Goal: Task Accomplishment & Management: Manage account settings

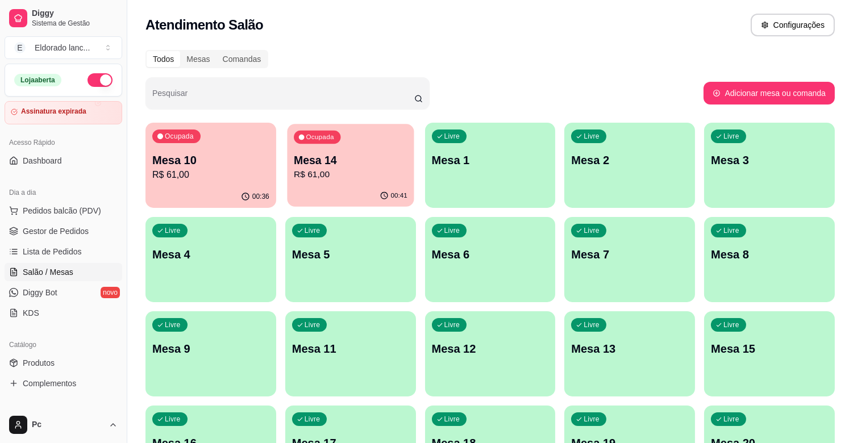
click at [355, 175] on p "R$ 61,00" at bounding box center [351, 174] width 114 height 13
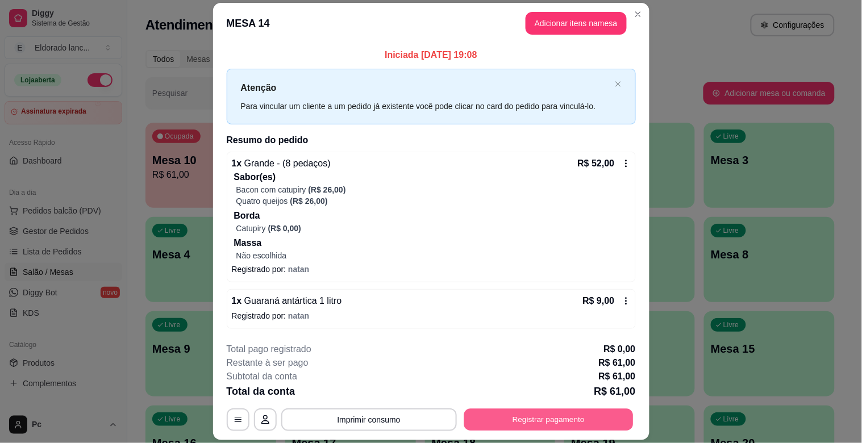
click at [515, 415] on button "Registrar pagamento" at bounding box center [548, 420] width 169 height 22
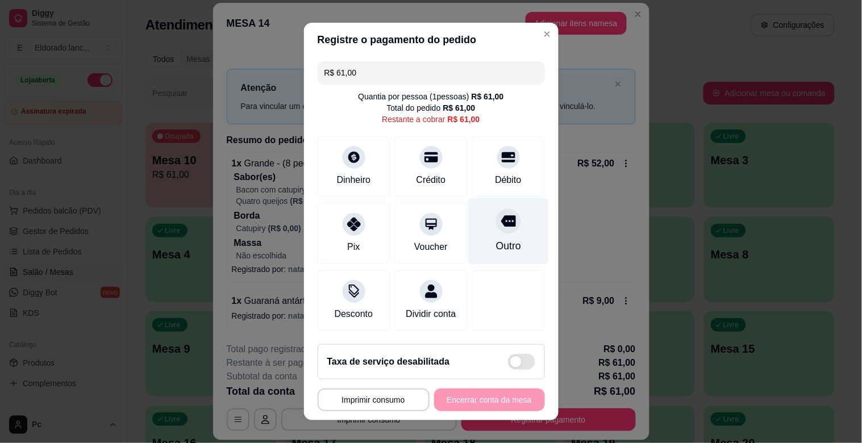
click at [484, 234] on div "Outro" at bounding box center [508, 231] width 80 height 67
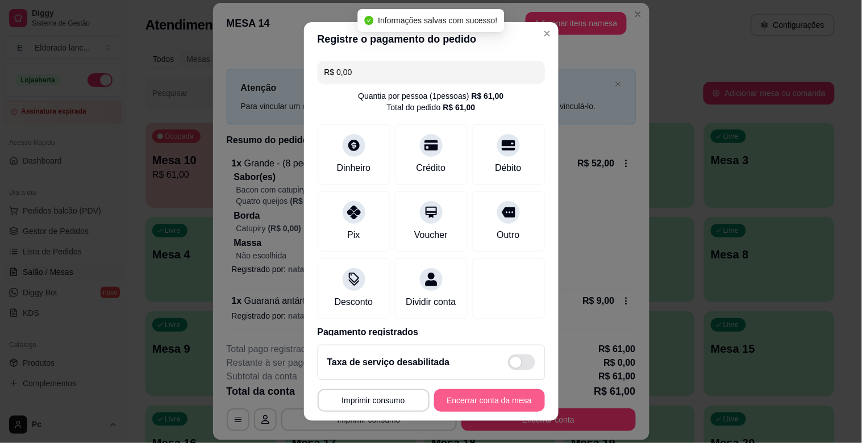
type input "R$ 0,00"
click at [467, 398] on button "Encerrar conta da mesa" at bounding box center [489, 400] width 111 height 23
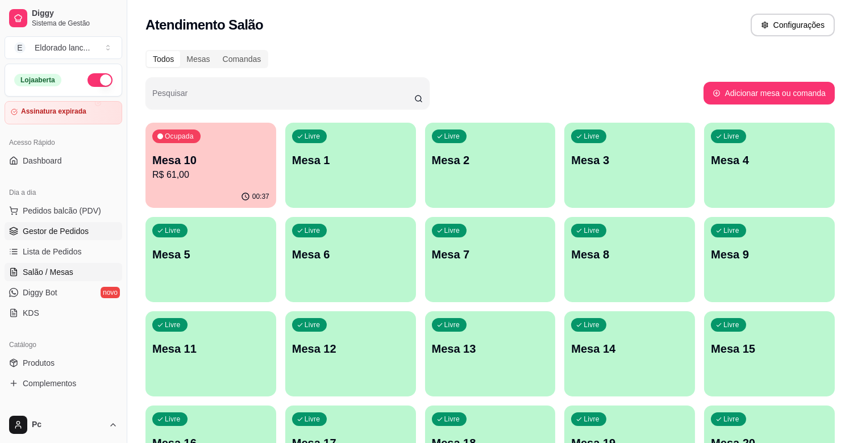
click at [72, 233] on span "Gestor de Pedidos" at bounding box center [56, 231] width 66 height 11
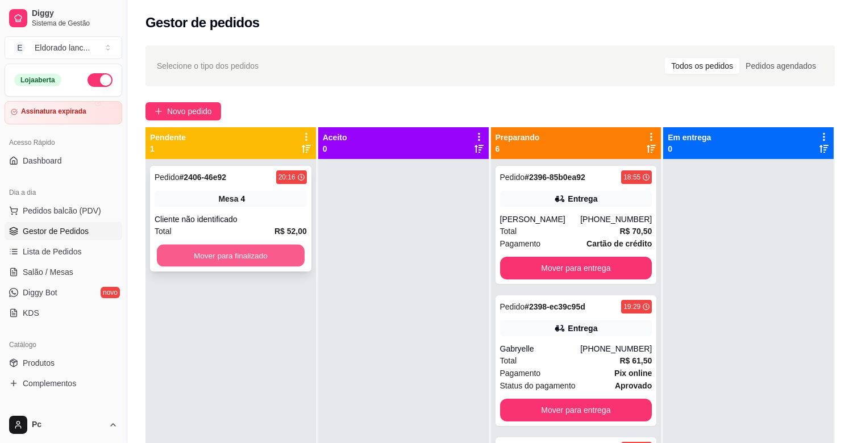
click at [178, 246] on button "Mover para finalizado" at bounding box center [231, 256] width 148 height 22
click at [178, 246] on button "Mover para finalizado" at bounding box center [231, 255] width 152 height 23
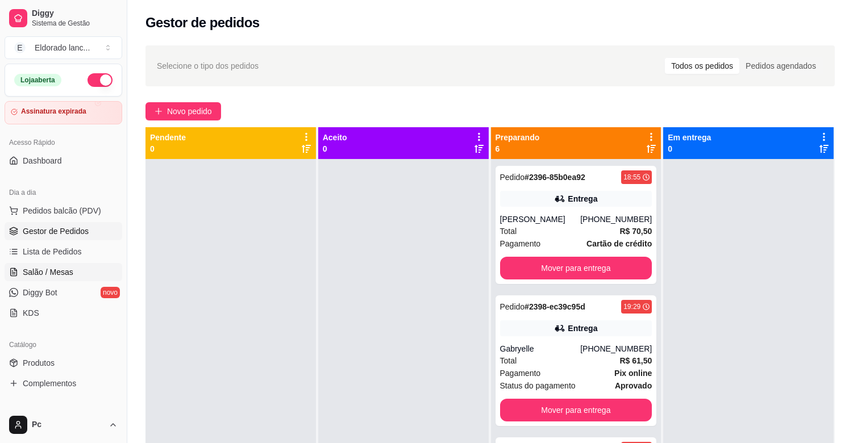
click at [32, 275] on span "Salão / Mesas" at bounding box center [48, 272] width 51 height 11
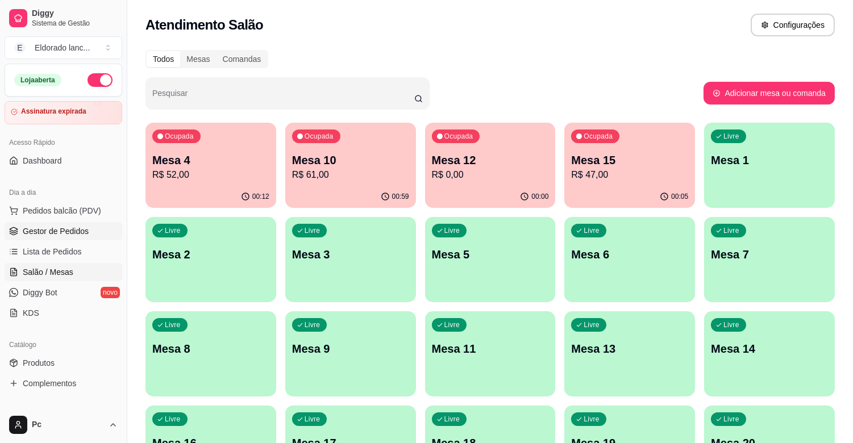
drag, startPoint x: 72, startPoint y: 222, endPoint x: 72, endPoint y: 234, distance: 11.9
click at [72, 234] on ul "Pedidos balcão (PDV) Gestor de Pedidos Lista de Pedidos Salão / Mesas Diggy Bot…" at bounding box center [64, 262] width 118 height 121
click at [72, 234] on span "Gestor de Pedidos" at bounding box center [56, 231] width 66 height 11
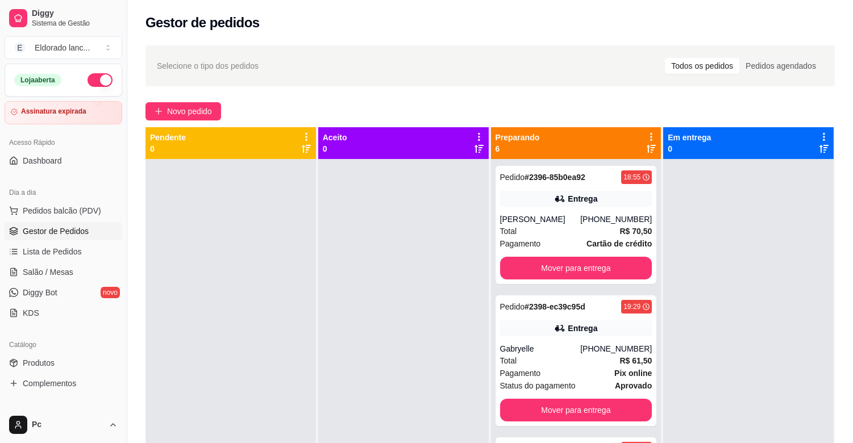
click at [276, 248] on div at bounding box center [231, 380] width 171 height 443
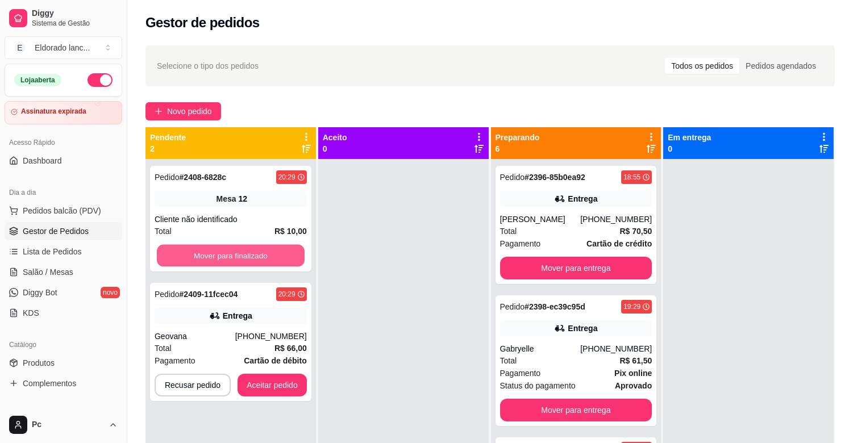
click at [276, 248] on button "Mover para finalizado" at bounding box center [231, 256] width 148 height 22
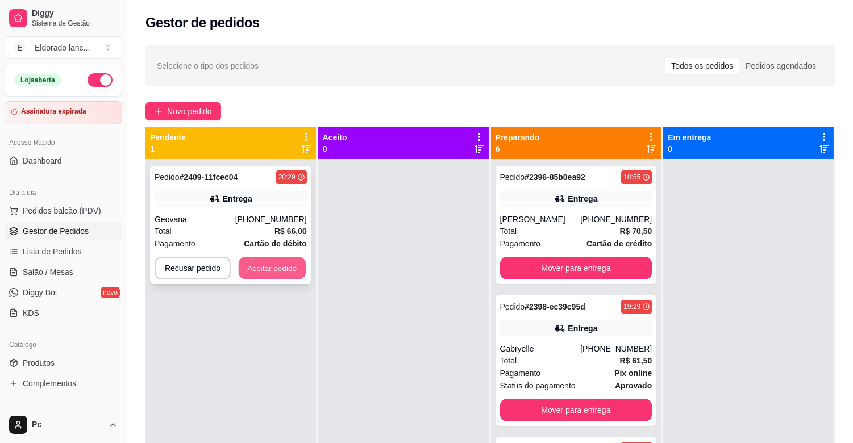
click at [277, 266] on button "Aceitar pedido" at bounding box center [272, 268] width 67 height 22
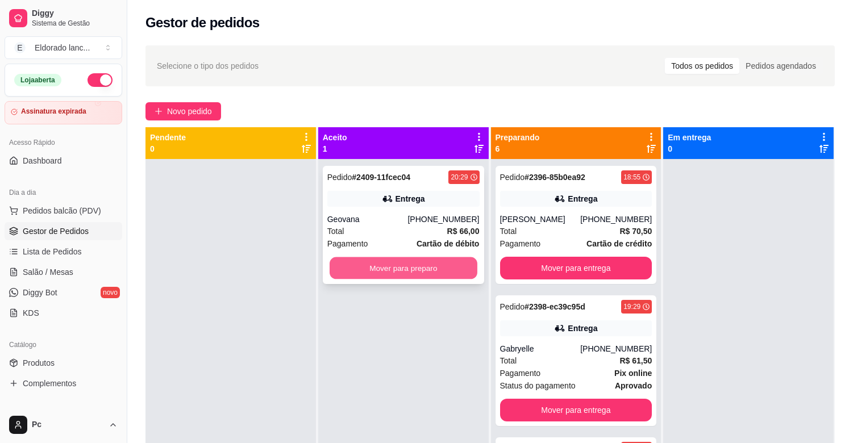
click at [342, 269] on button "Mover para preparo" at bounding box center [404, 268] width 148 height 22
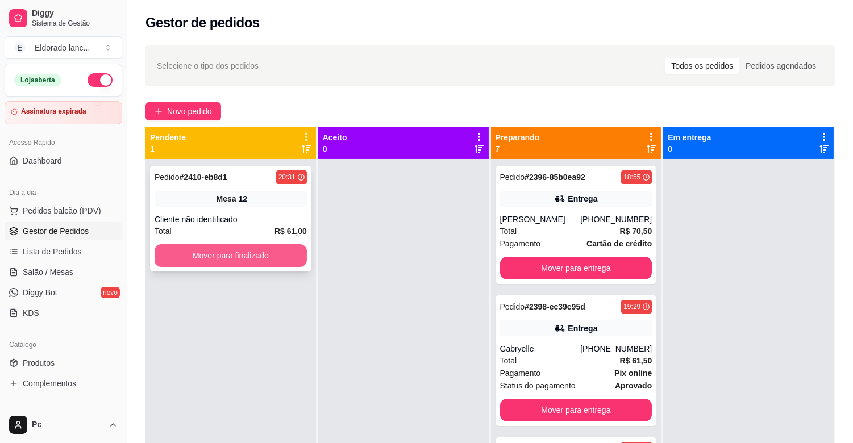
click at [291, 257] on button "Mover para finalizado" at bounding box center [231, 255] width 152 height 23
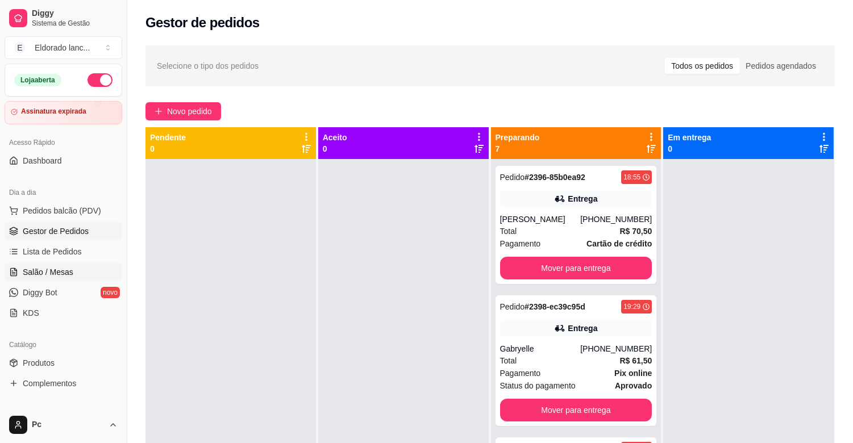
click at [55, 275] on span "Salão / Mesas" at bounding box center [48, 272] width 51 height 11
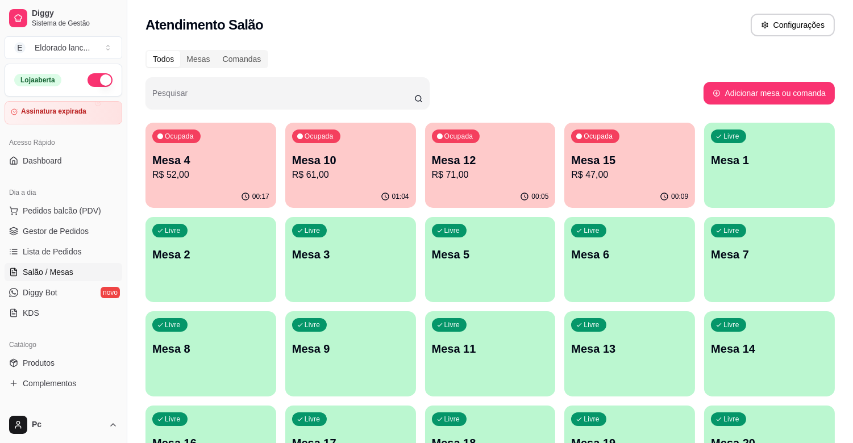
click at [612, 165] on p "Mesa 15" at bounding box center [629, 160] width 117 height 16
click at [82, 226] on span "Gestor de Pedidos" at bounding box center [56, 231] width 66 height 11
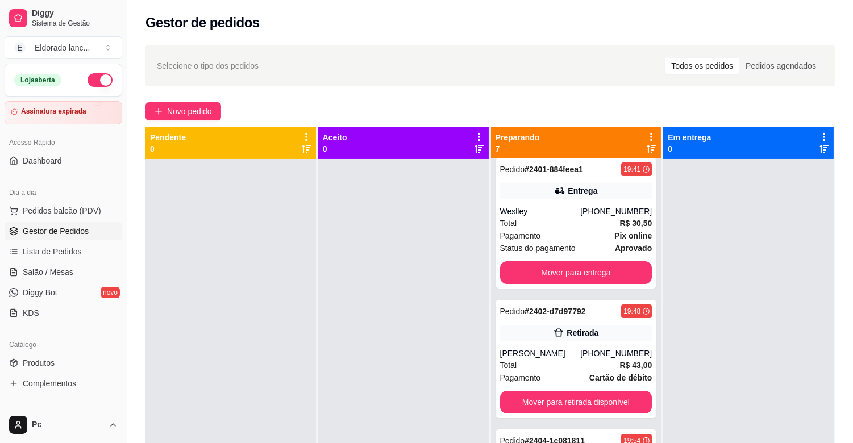
scroll to position [287, 0]
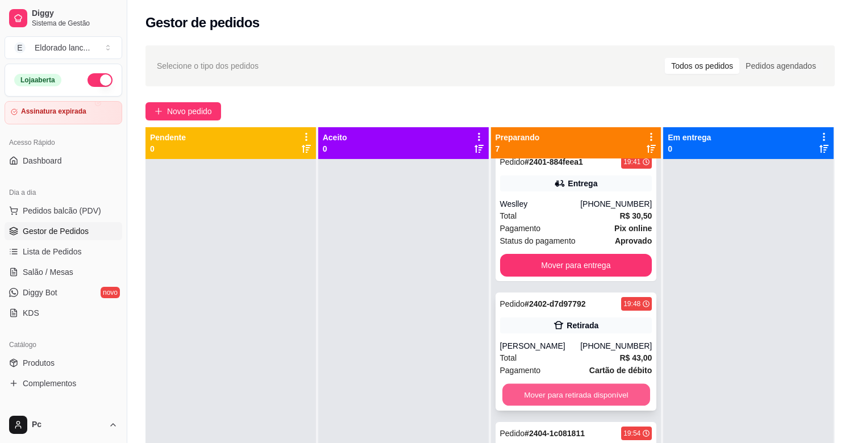
click at [603, 406] on button "Mover para retirada disponível" at bounding box center [576, 395] width 148 height 22
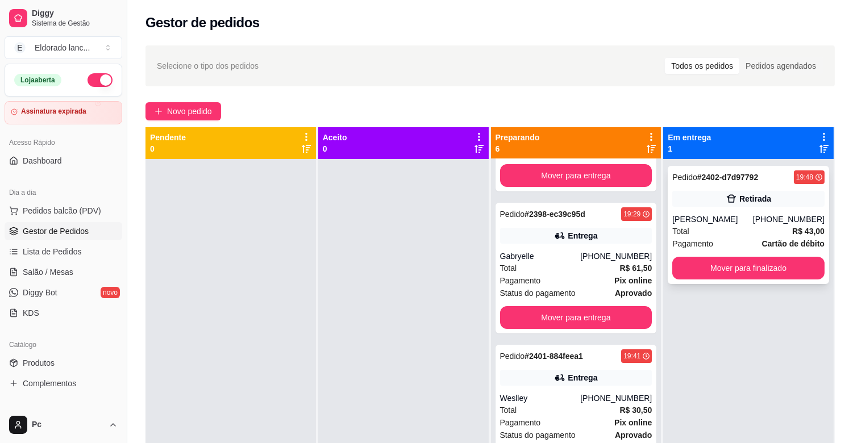
scroll to position [54, 0]
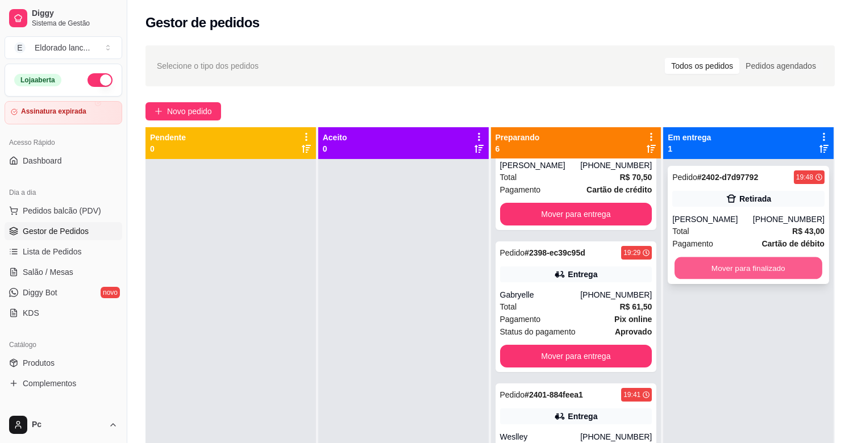
click at [695, 280] on button "Mover para finalizado" at bounding box center [749, 268] width 148 height 22
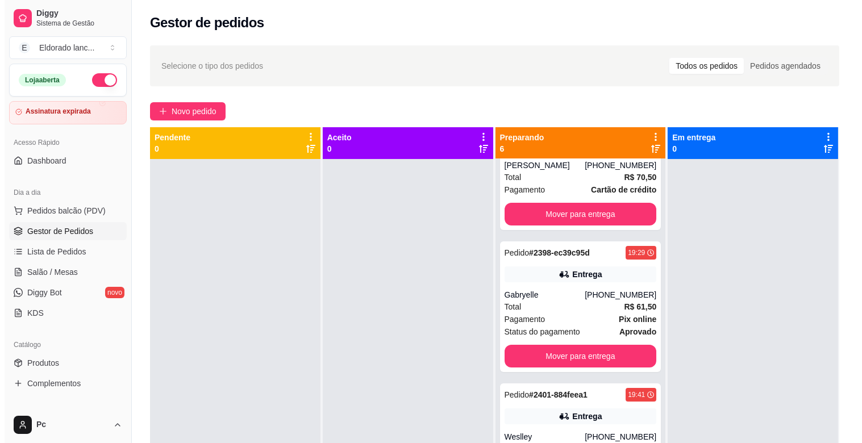
scroll to position [0, 0]
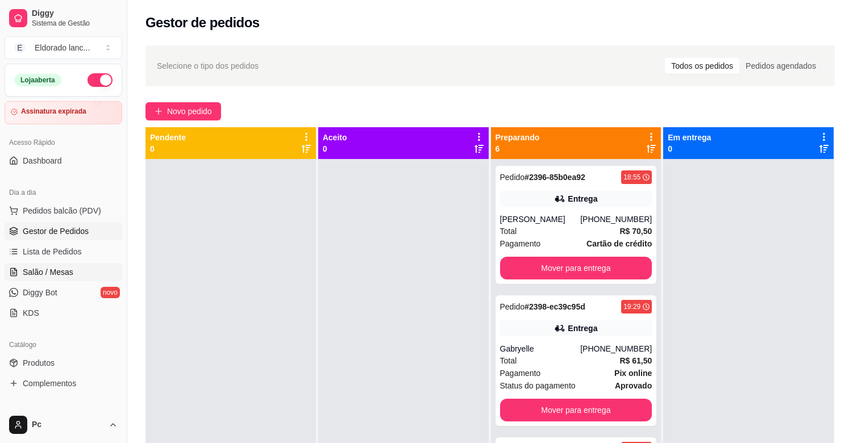
click at [47, 271] on span "Salão / Mesas" at bounding box center [48, 272] width 51 height 11
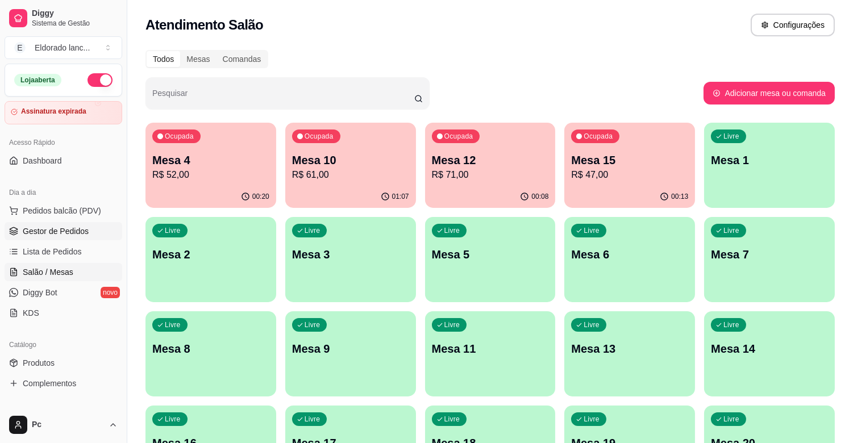
click at [49, 235] on span "Gestor de Pedidos" at bounding box center [56, 231] width 66 height 11
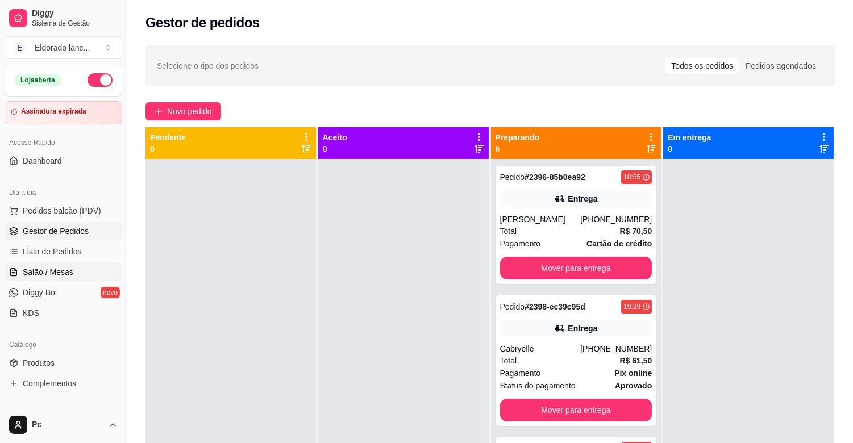
click at [48, 271] on span "Salão / Mesas" at bounding box center [48, 272] width 51 height 11
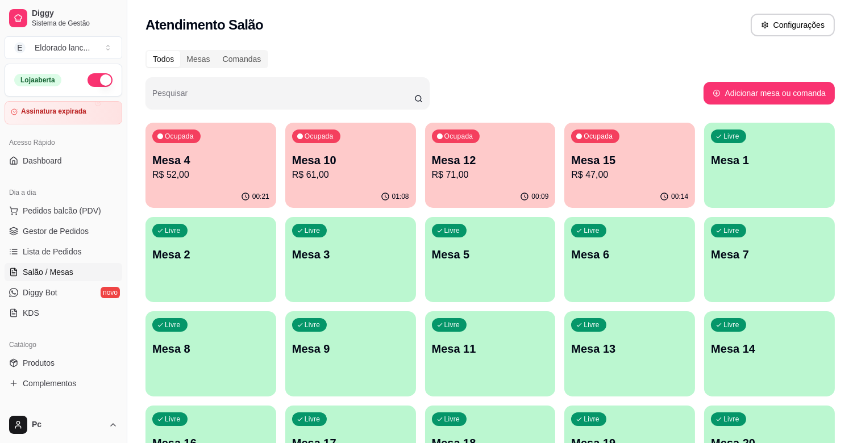
click at [347, 169] on p "R$ 61,00" at bounding box center [350, 175] width 117 height 14
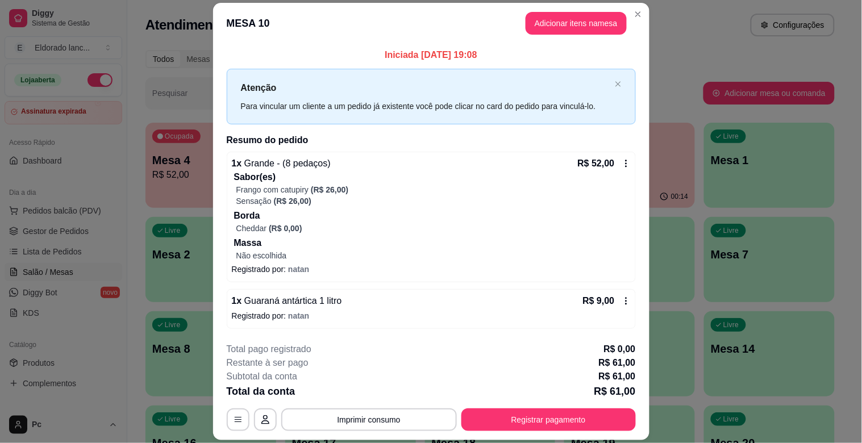
click at [492, 407] on div "**********" at bounding box center [431, 387] width 409 height 89
click at [496, 413] on button "Registrar pagamento" at bounding box center [548, 420] width 169 height 22
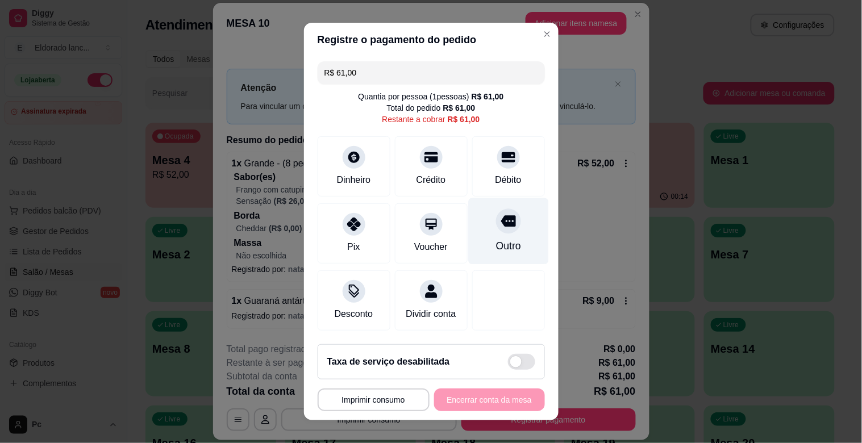
click at [477, 209] on div "Outro" at bounding box center [508, 231] width 80 height 67
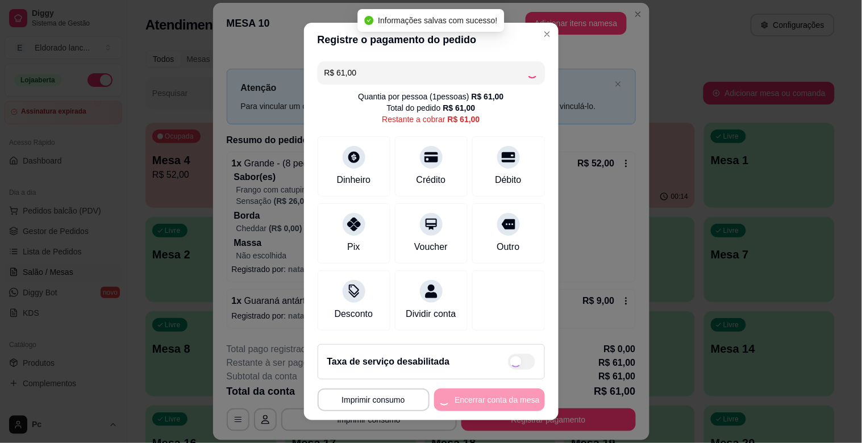
type input "R$ 0,00"
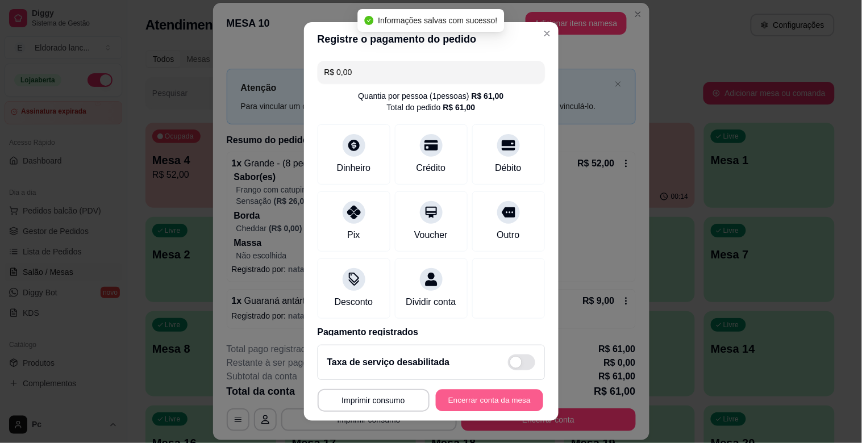
click at [492, 398] on button "Encerrar conta da mesa" at bounding box center [489, 401] width 107 height 22
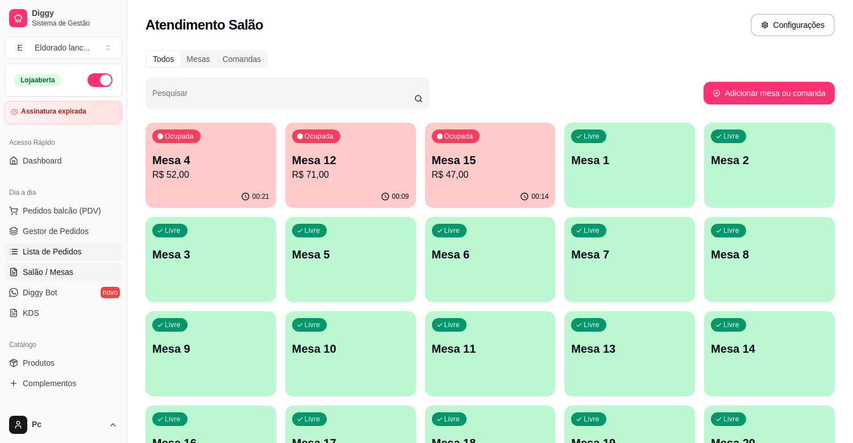
click at [44, 243] on link "Lista de Pedidos" at bounding box center [64, 252] width 118 height 18
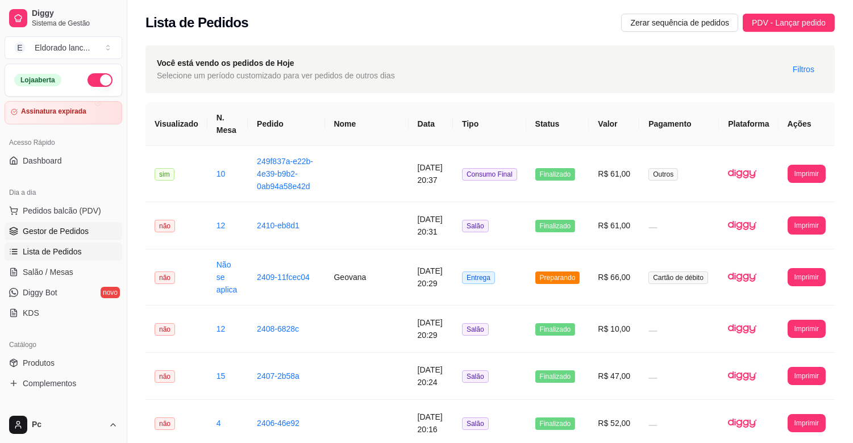
click at [48, 226] on span "Gestor de Pedidos" at bounding box center [56, 231] width 66 height 11
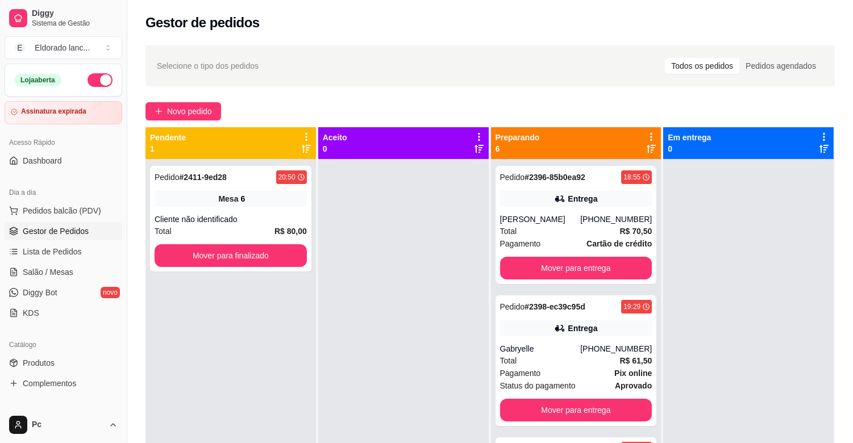
click at [0, 136] on div "Acesso Rápido Dashboard" at bounding box center [63, 151] width 127 height 45
click at [268, 256] on button "Mover para finalizado" at bounding box center [231, 255] width 152 height 23
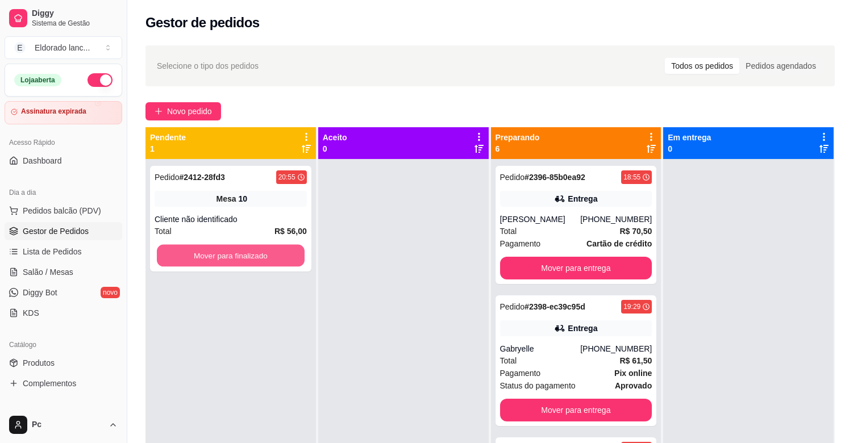
click at [268, 256] on button "Mover para finalizado" at bounding box center [231, 256] width 148 height 22
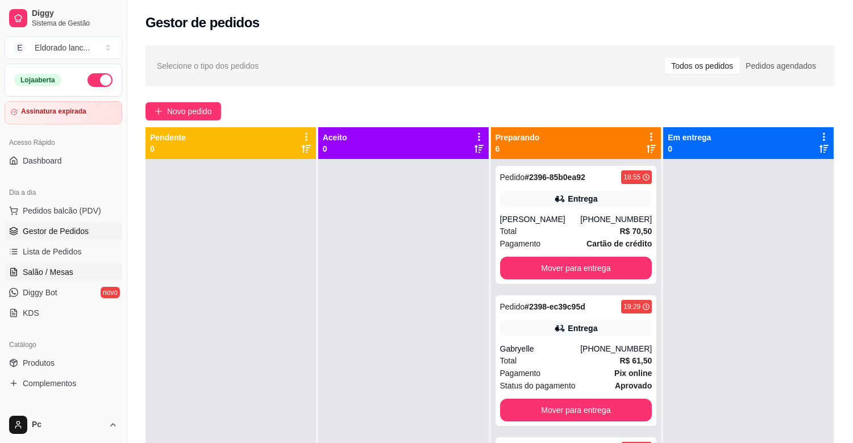
click at [53, 274] on span "Salão / Mesas" at bounding box center [48, 272] width 51 height 11
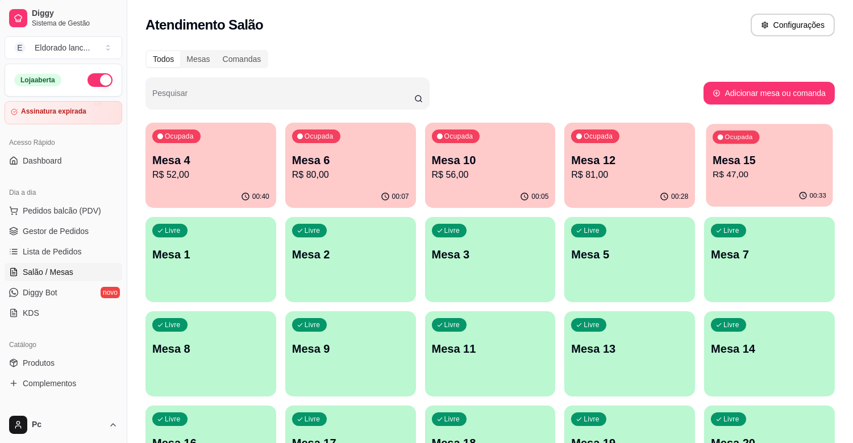
click at [756, 168] on p "R$ 47,00" at bounding box center [770, 174] width 114 height 13
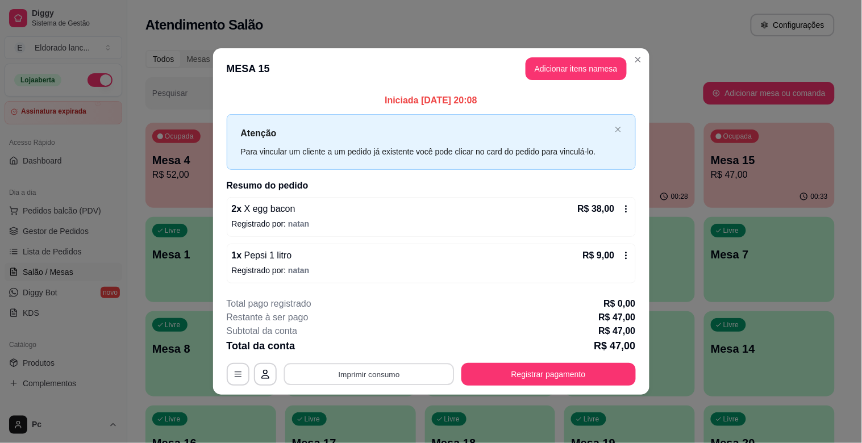
click at [401, 365] on button "Imprimir consumo" at bounding box center [369, 374] width 171 height 22
click at [387, 348] on button "IMPRESSORA" at bounding box center [373, 348] width 80 height 18
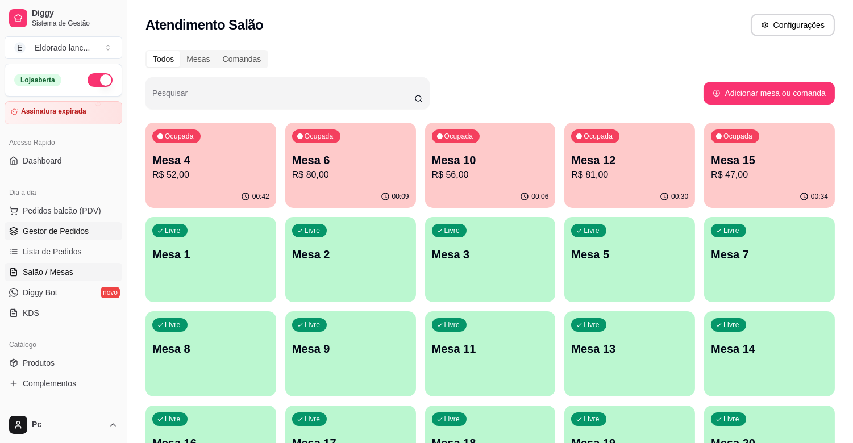
click at [67, 229] on span "Gestor de Pedidos" at bounding box center [56, 231] width 66 height 11
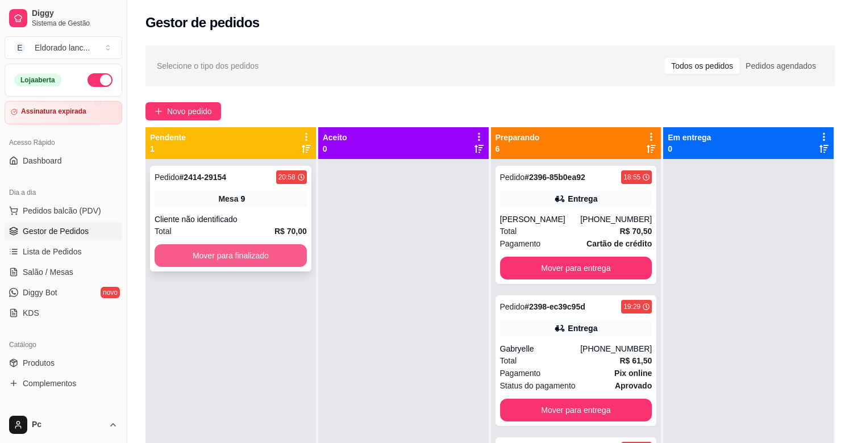
click at [246, 251] on button "Mover para finalizado" at bounding box center [231, 255] width 152 height 23
click at [246, 251] on button "Mover para finalizado" at bounding box center [231, 256] width 148 height 22
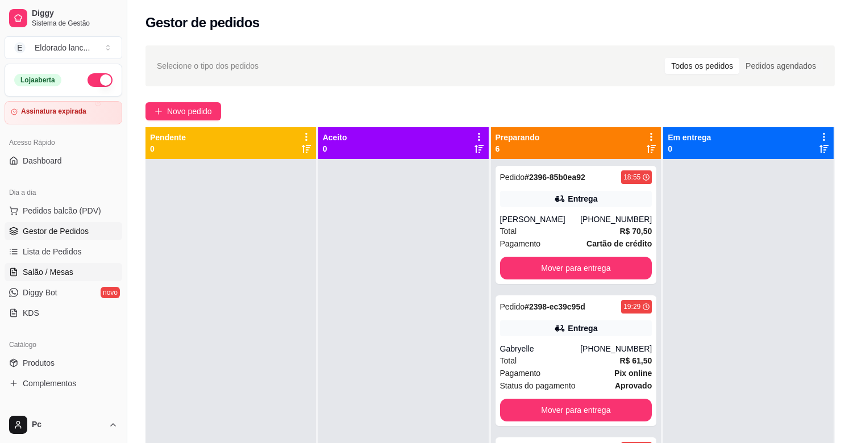
click at [68, 275] on span "Salão / Mesas" at bounding box center [48, 272] width 51 height 11
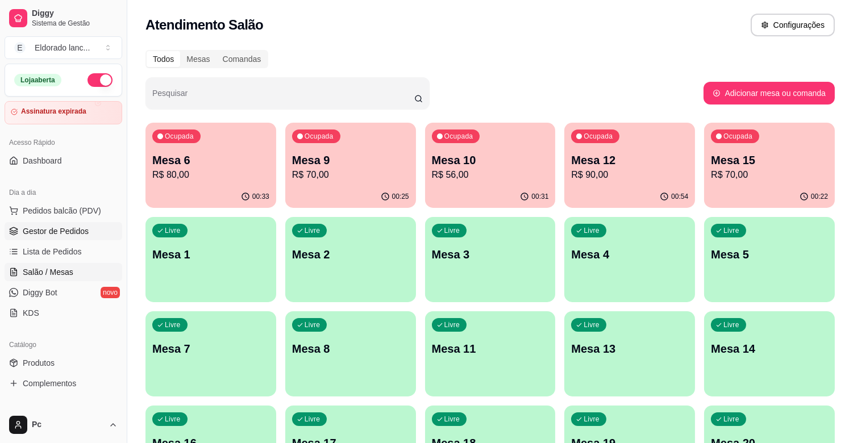
click at [98, 235] on link "Gestor de Pedidos" at bounding box center [64, 231] width 118 height 18
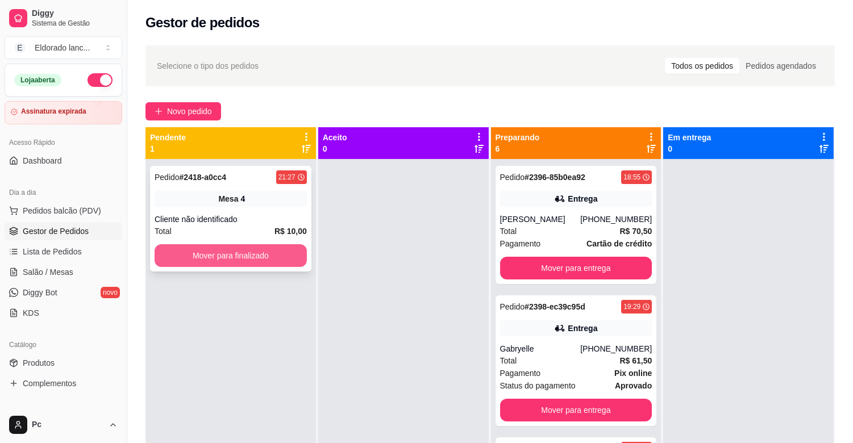
click at [211, 259] on button "Mover para finalizado" at bounding box center [231, 255] width 152 height 23
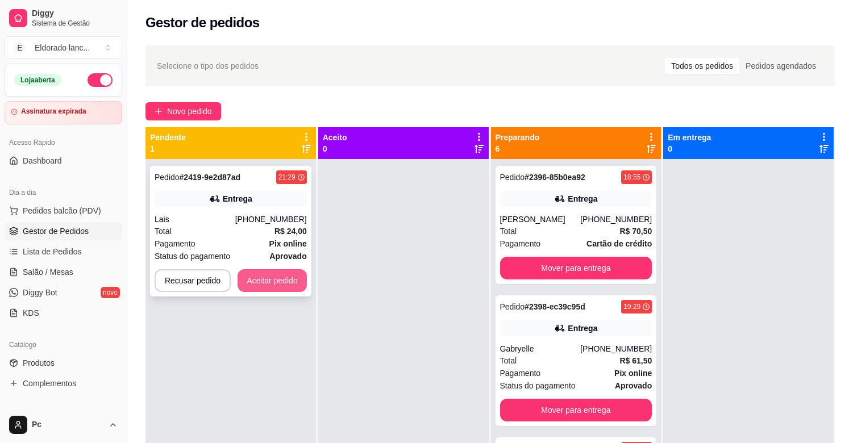
click at [258, 279] on button "Aceitar pedido" at bounding box center [272, 280] width 69 height 23
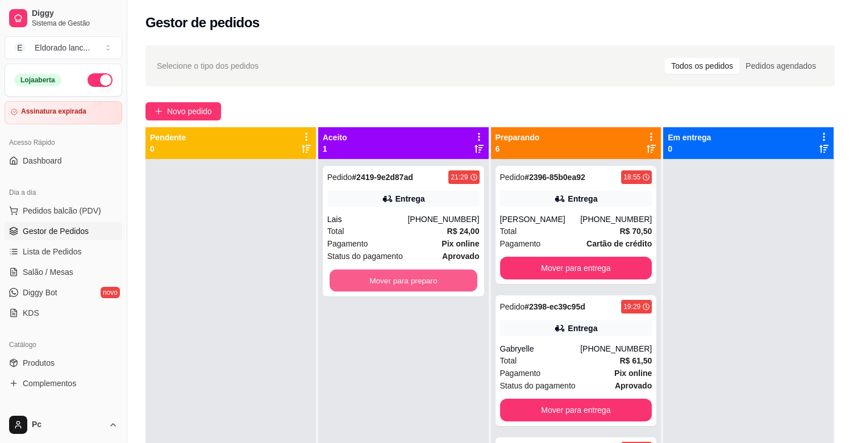
click at [362, 285] on button "Mover para preparo" at bounding box center [404, 281] width 148 height 22
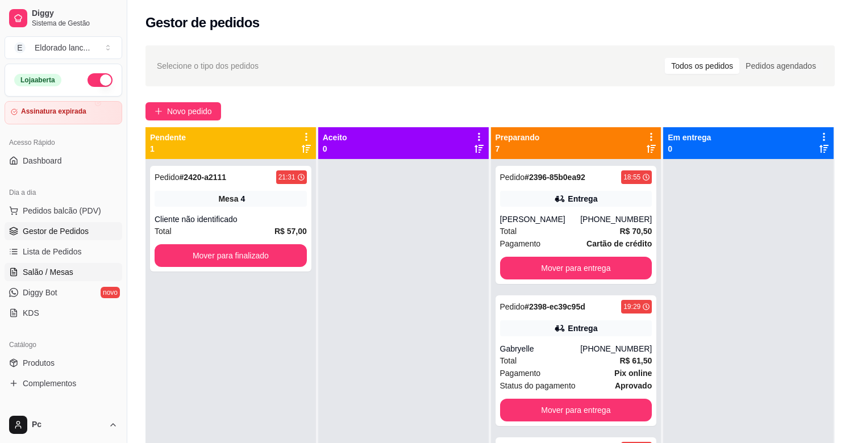
click at [42, 265] on link "Salão / Mesas" at bounding box center [64, 272] width 118 height 18
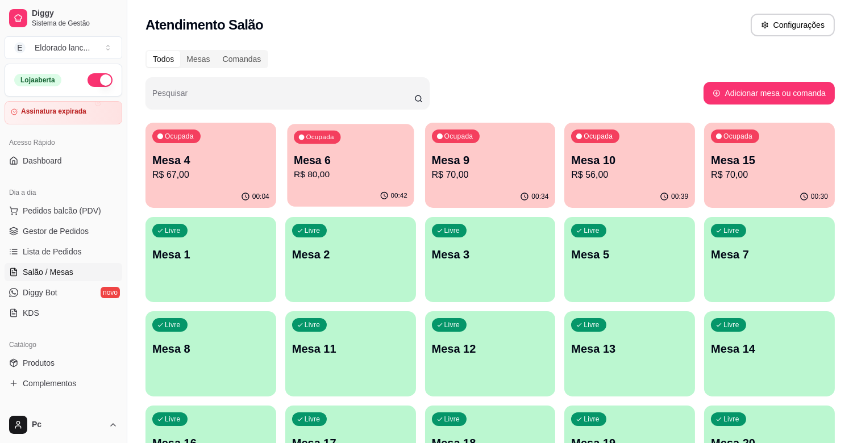
click at [356, 172] on p "R$ 80,00" at bounding box center [351, 174] width 114 height 13
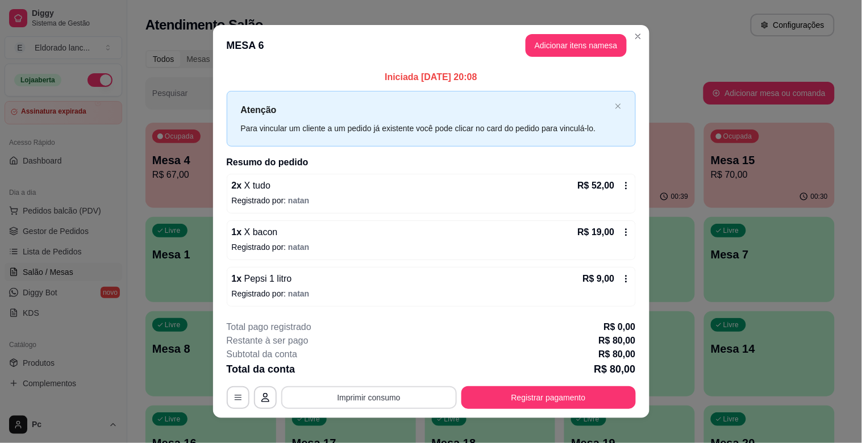
click at [373, 400] on button "Imprimir consumo" at bounding box center [369, 398] width 176 height 23
click at [369, 369] on button "IMPRESSORA" at bounding box center [368, 372] width 82 height 18
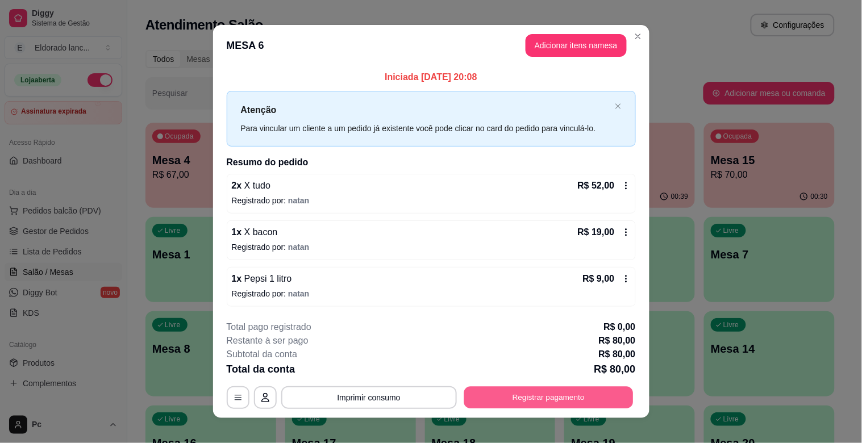
click at [546, 389] on button "Registrar pagamento" at bounding box center [548, 398] width 169 height 22
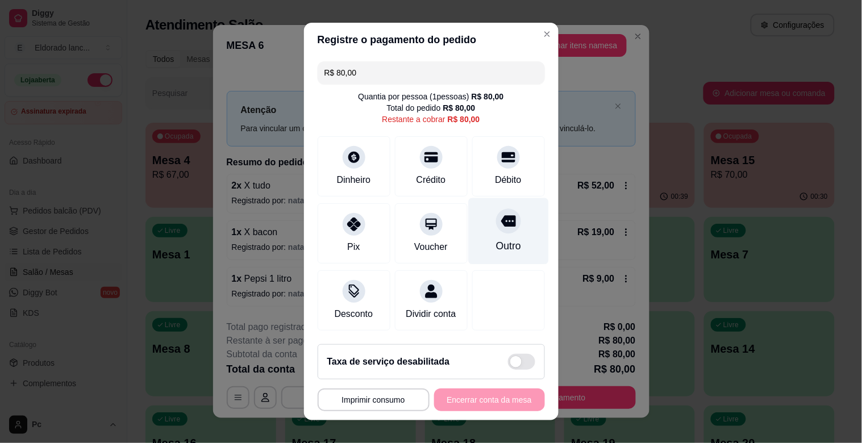
click at [478, 235] on div "Outro" at bounding box center [508, 231] width 80 height 67
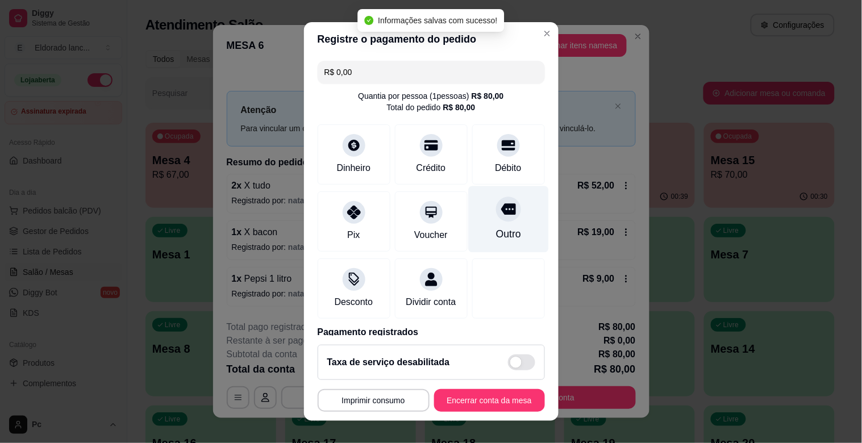
type input "R$ 0,00"
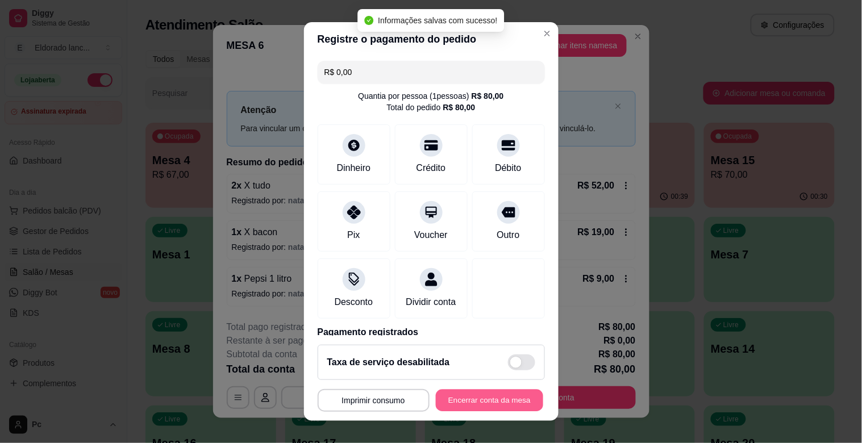
click at [447, 394] on button "Encerrar conta da mesa" at bounding box center [489, 401] width 107 height 22
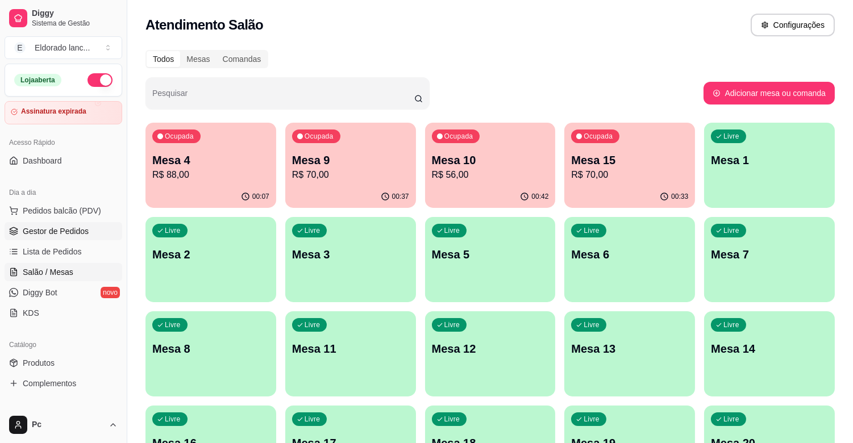
click at [82, 237] on link "Gestor de Pedidos" at bounding box center [64, 231] width 118 height 18
click at [63, 235] on span "Gestor de Pedidos" at bounding box center [56, 231] width 66 height 11
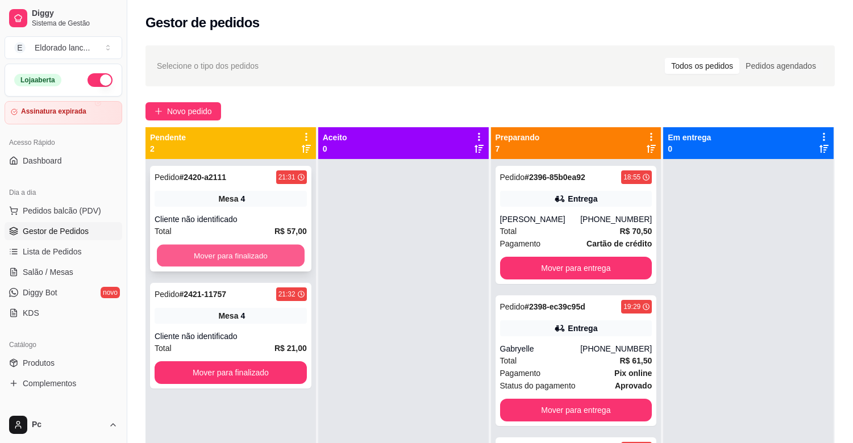
click at [236, 256] on button "Mover para finalizado" at bounding box center [231, 256] width 148 height 22
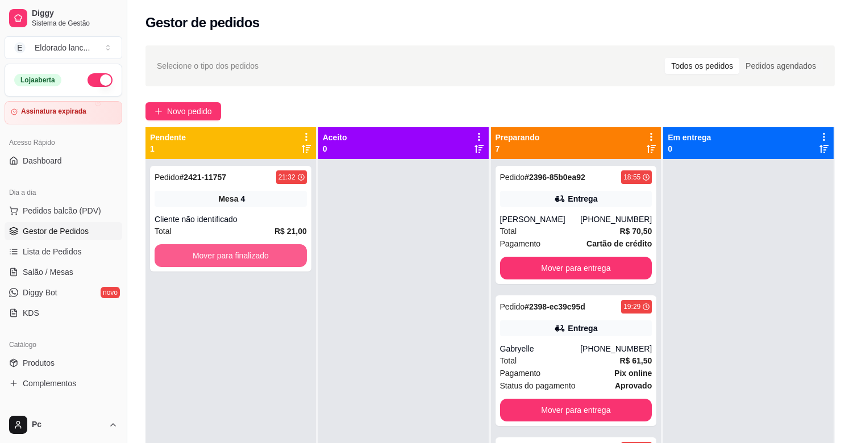
click at [236, 256] on button "Mover para finalizado" at bounding box center [231, 255] width 152 height 23
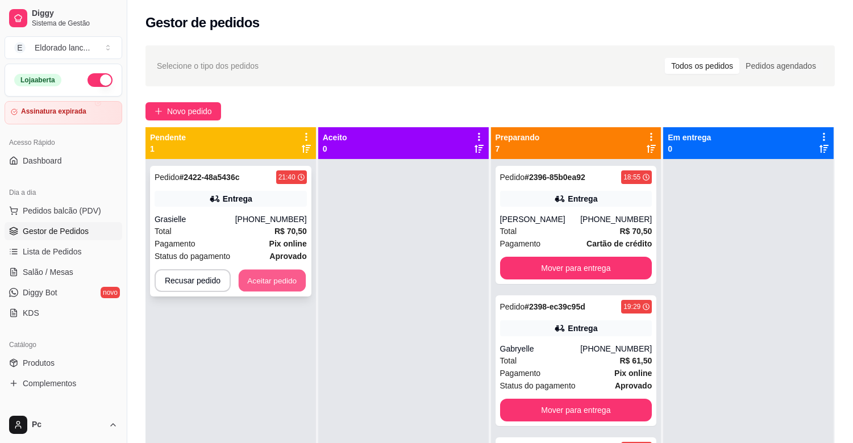
click at [239, 281] on button "Aceitar pedido" at bounding box center [272, 281] width 67 height 22
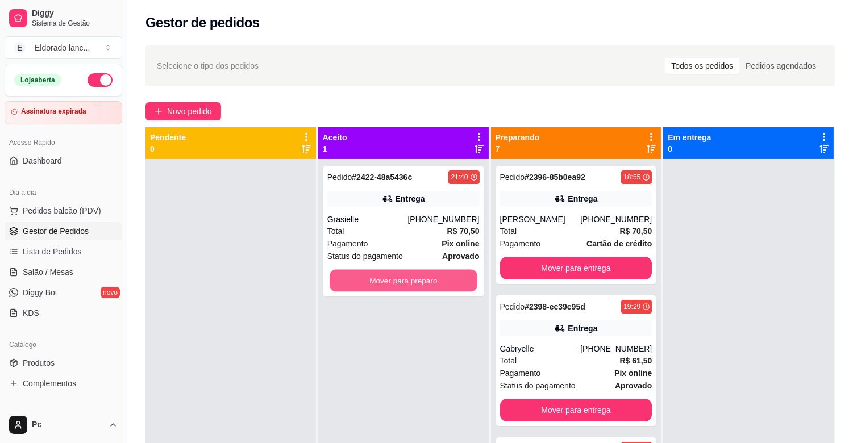
click at [398, 286] on button "Mover para preparo" at bounding box center [404, 281] width 148 height 22
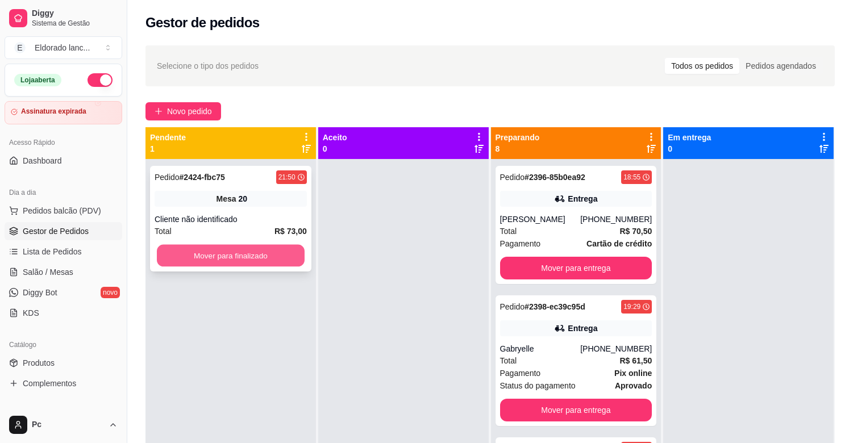
click at [248, 250] on button "Mover para finalizado" at bounding box center [231, 256] width 148 height 22
click at [197, 258] on button "Mover para finalizado" at bounding box center [231, 256] width 148 height 22
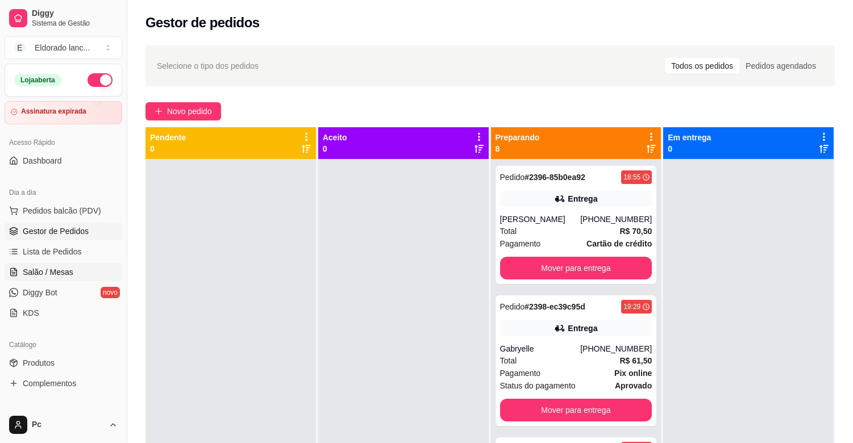
click at [48, 275] on span "Salão / Mesas" at bounding box center [48, 272] width 51 height 11
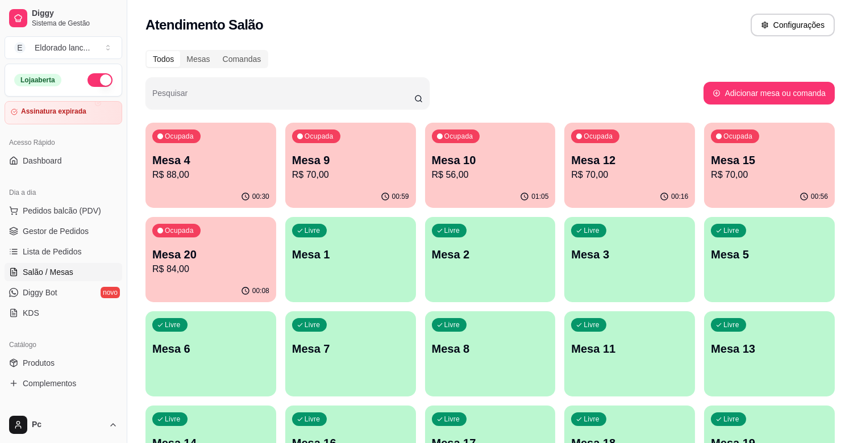
click at [751, 158] on p "Mesa 15" at bounding box center [769, 160] width 117 height 16
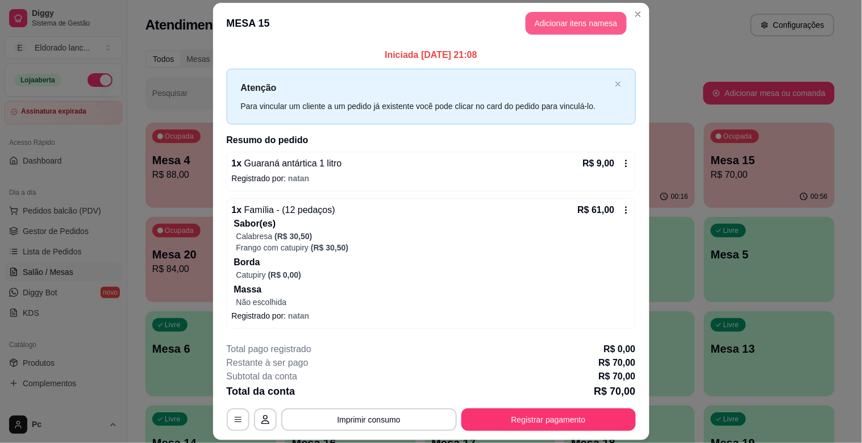
click at [564, 19] on button "Adicionar itens na mesa" at bounding box center [576, 23] width 101 height 23
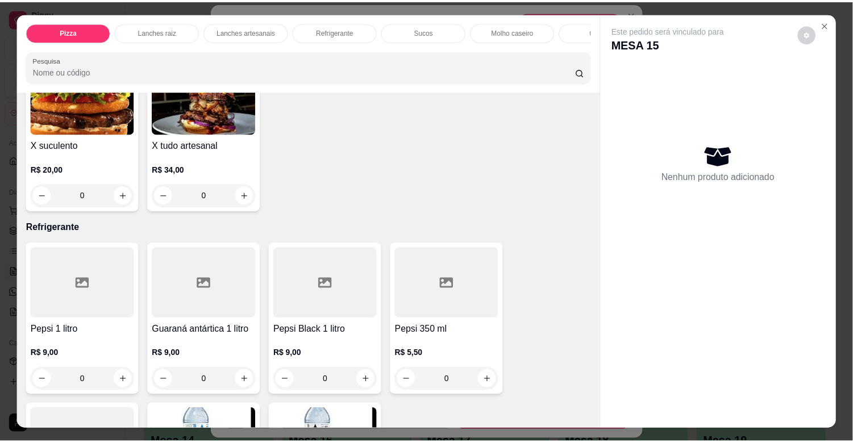
scroll to position [2087, 0]
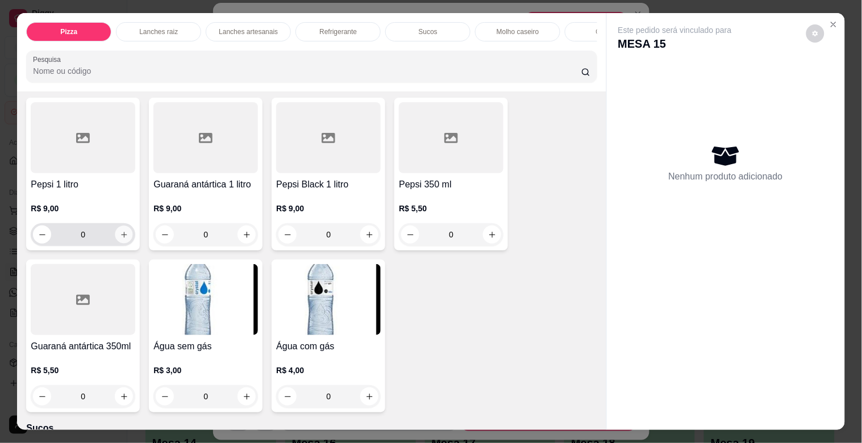
click at [121, 236] on icon "increase-product-quantity" at bounding box center [124, 235] width 9 height 9
type input "1"
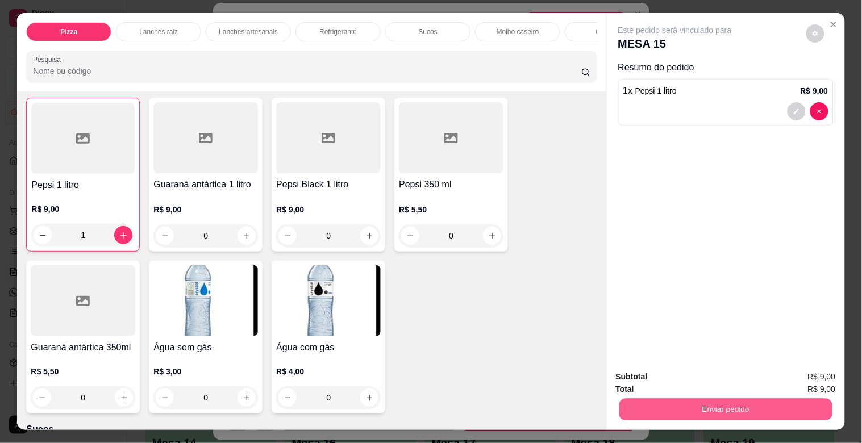
click at [686, 412] on button "Enviar pedido" at bounding box center [725, 409] width 213 height 22
click at [685, 371] on button "Não registrar e enviar pedido" at bounding box center [688, 376] width 115 height 21
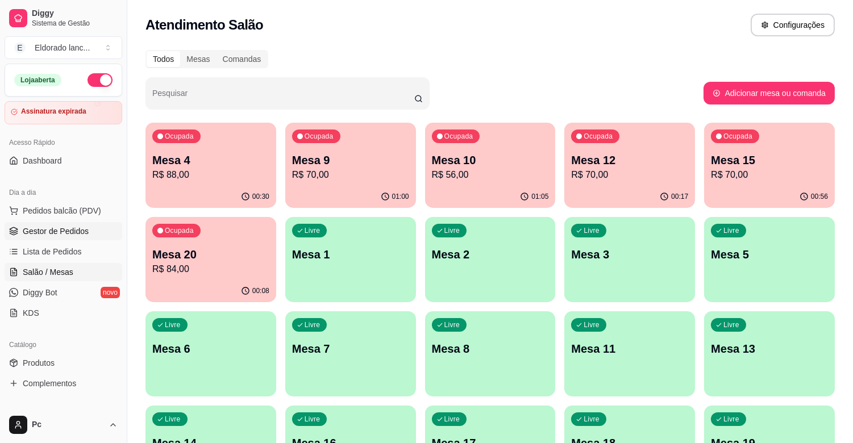
click at [63, 236] on span "Gestor de Pedidos" at bounding box center [56, 231] width 66 height 11
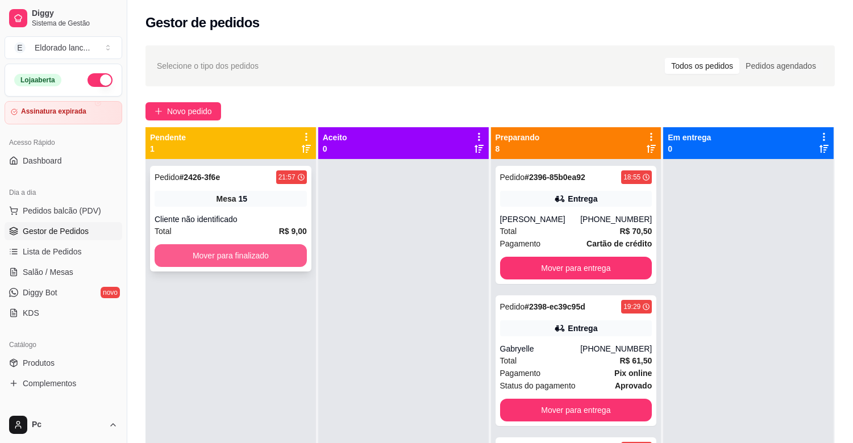
click at [280, 251] on button "Mover para finalizado" at bounding box center [231, 255] width 152 height 23
click at [280, 251] on button "Mover para finalizado" at bounding box center [231, 256] width 148 height 22
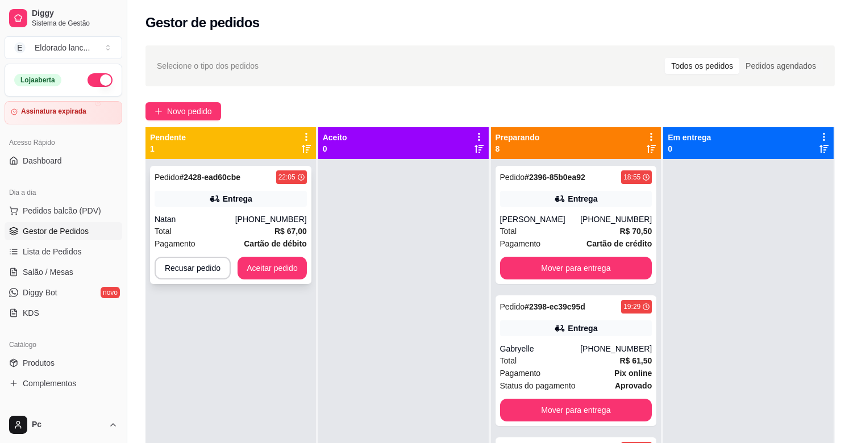
click at [280, 256] on div "Pedido # 2428-ead60cbe 22:05 Entrega Natan [PHONE_NUMBER] Total R$ 67,00 Pagame…" at bounding box center [230, 225] width 161 height 118
click at [269, 265] on button "Aceitar pedido" at bounding box center [272, 268] width 67 height 22
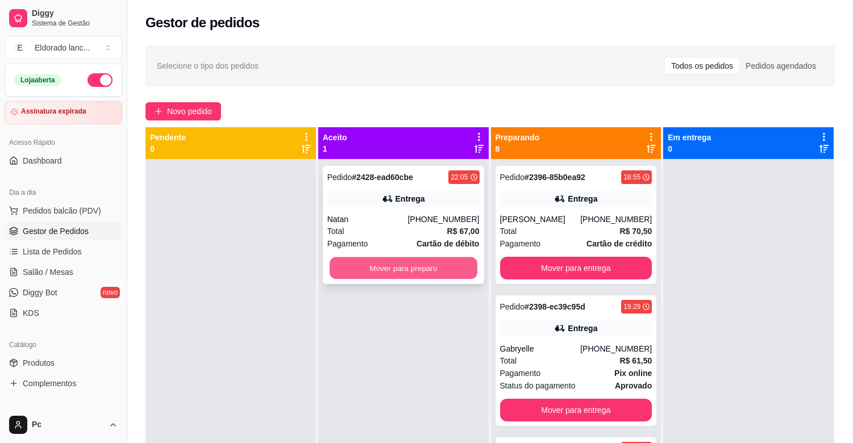
click at [334, 269] on button "Mover para preparo" at bounding box center [404, 268] width 148 height 22
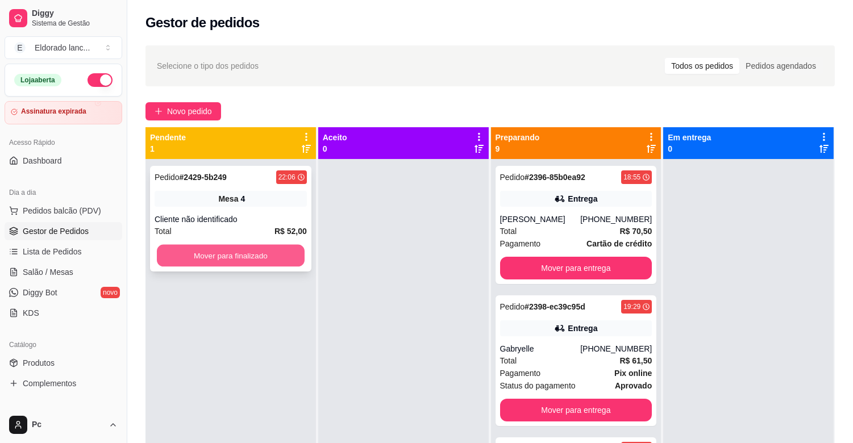
click at [280, 258] on button "Mover para finalizado" at bounding box center [231, 256] width 148 height 22
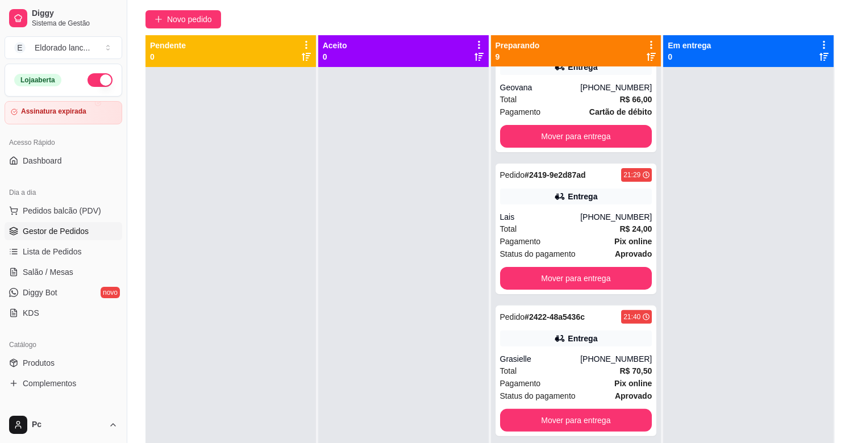
scroll to position [729, 0]
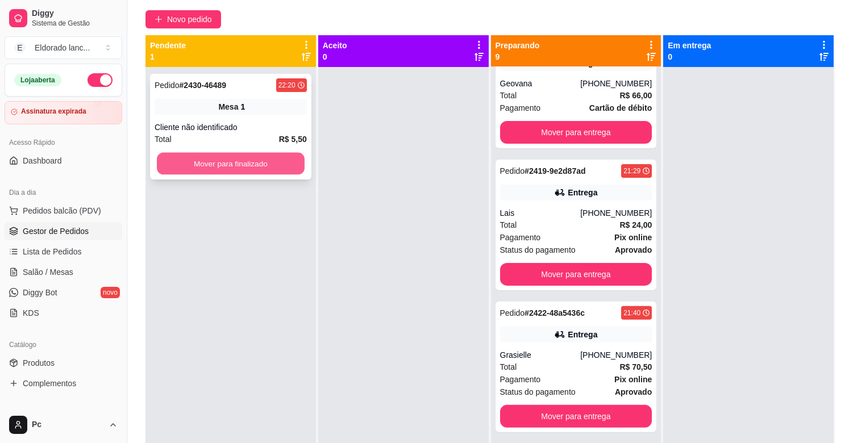
click at [267, 156] on button "Mover para finalizado" at bounding box center [231, 164] width 148 height 22
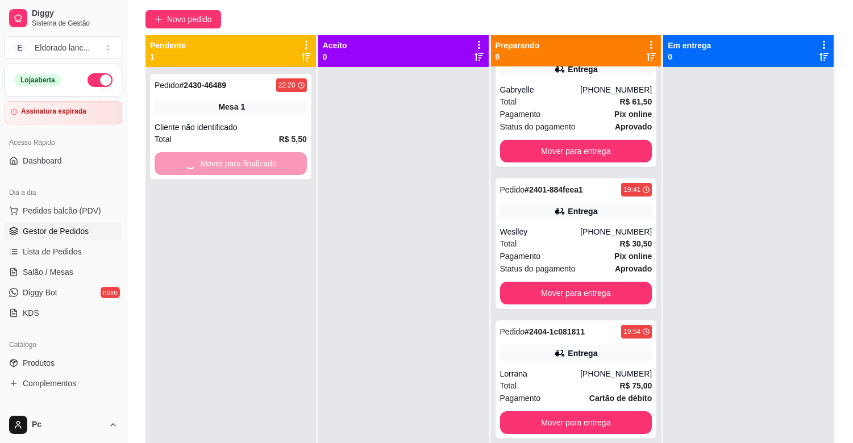
scroll to position [149, 0]
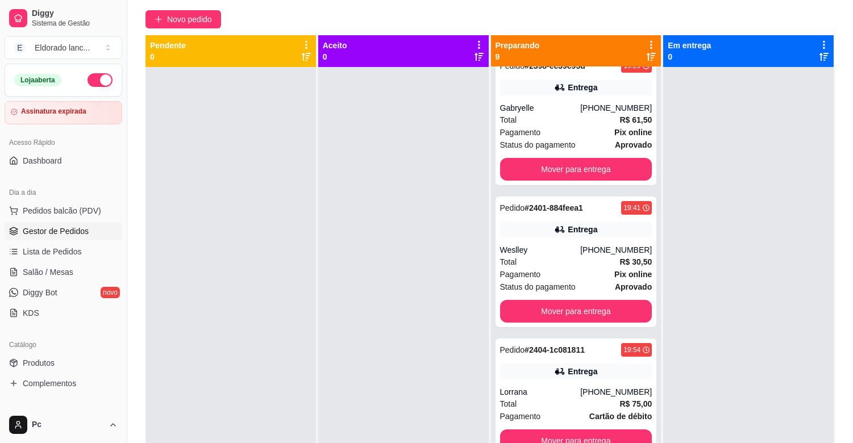
drag, startPoint x: 661, startPoint y: 217, endPoint x: 654, endPoint y: 222, distance: 9.0
click at [654, 222] on div "Pendente 0 Aceito 0 Preparando 9 Pedido # 2396-85b0ea92 18:55 Entrega [PERSON_N…" at bounding box center [490, 256] width 689 height 443
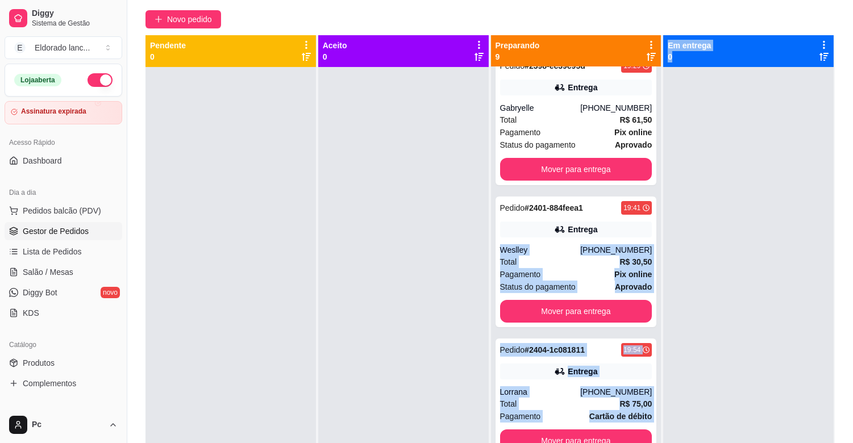
scroll to position [0, 0]
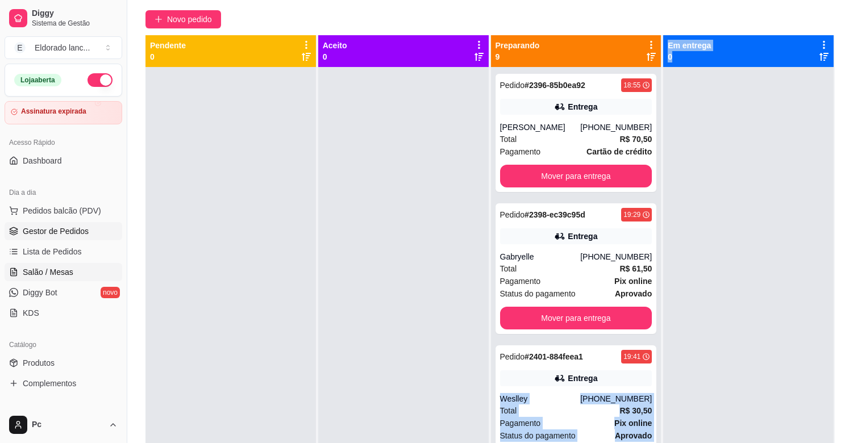
click at [60, 275] on span "Salão / Mesas" at bounding box center [48, 272] width 51 height 11
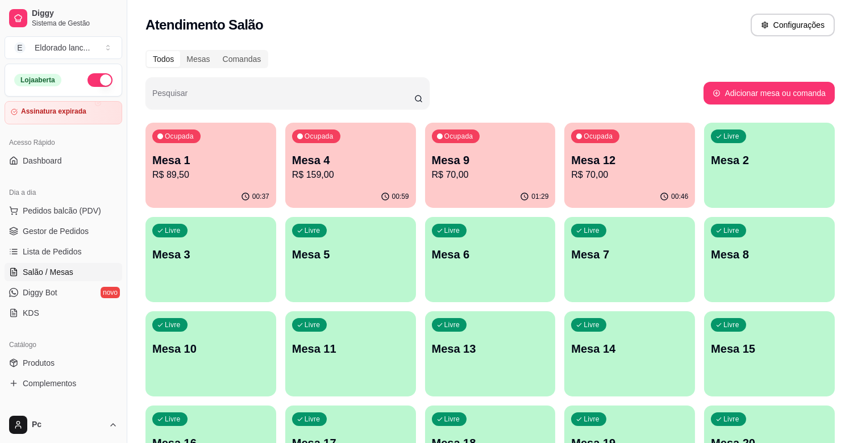
click at [614, 175] on p "R$ 70,00" at bounding box center [629, 175] width 117 height 14
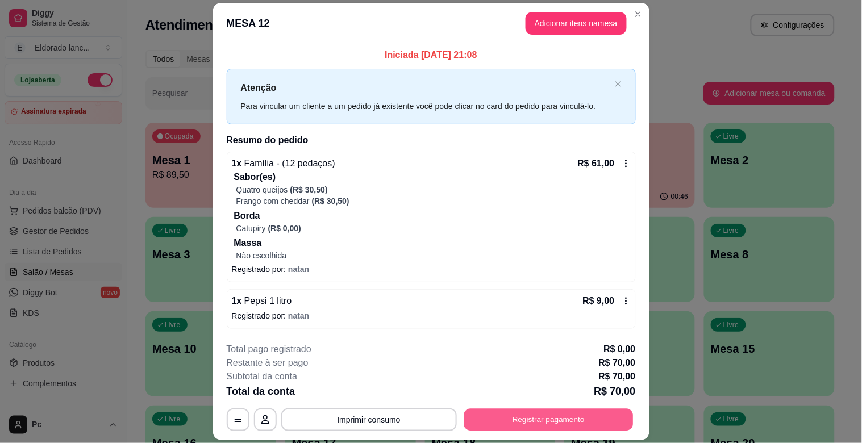
click at [541, 417] on button "Registrar pagamento" at bounding box center [548, 420] width 169 height 22
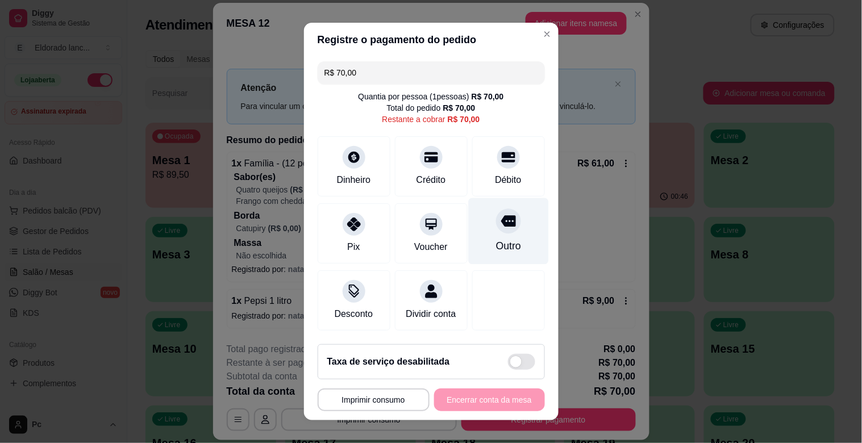
click at [496, 249] on div "Outro" at bounding box center [508, 246] width 25 height 15
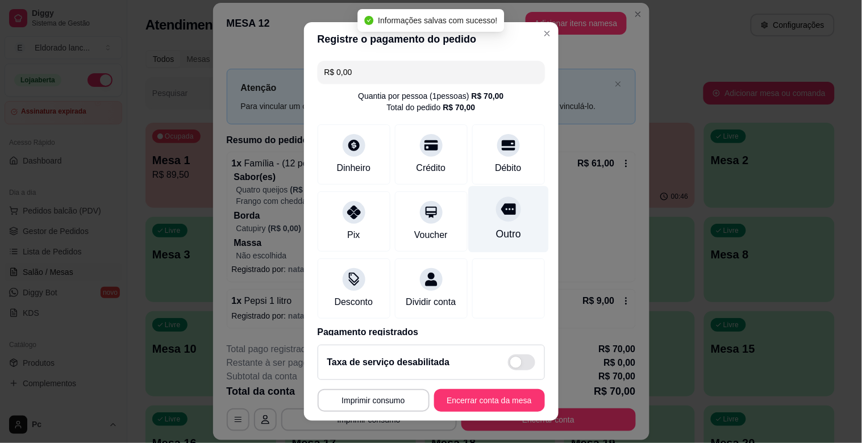
type input "R$ 0,00"
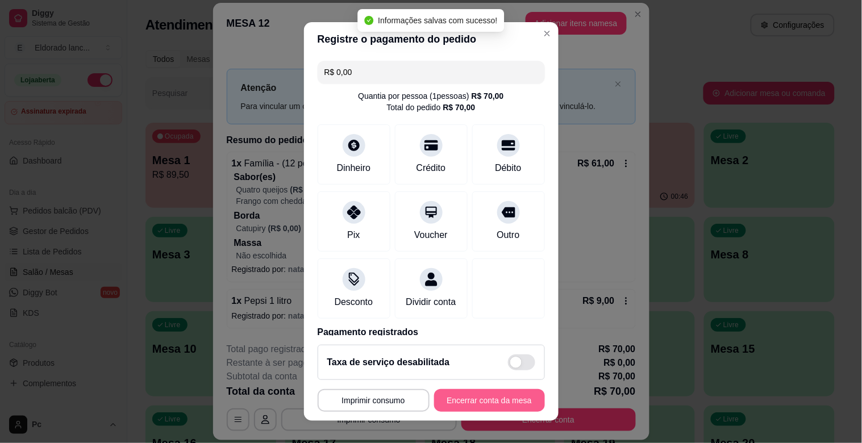
click at [509, 401] on button "Encerrar conta da mesa" at bounding box center [489, 400] width 111 height 23
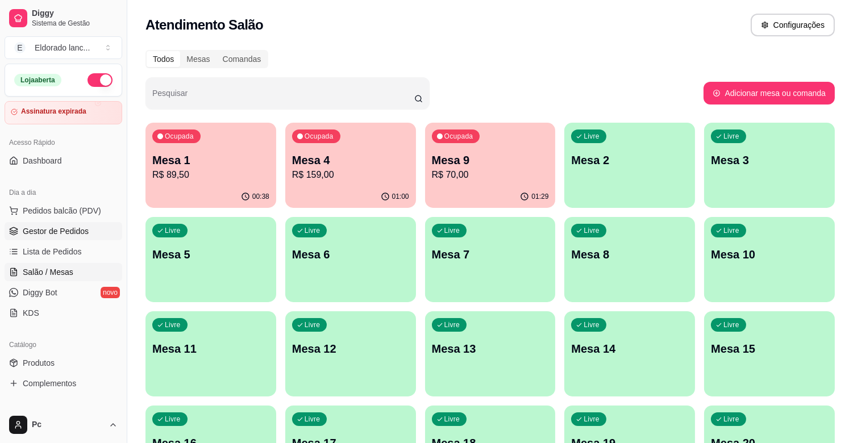
click at [56, 227] on span "Gestor de Pedidos" at bounding box center [56, 231] width 66 height 11
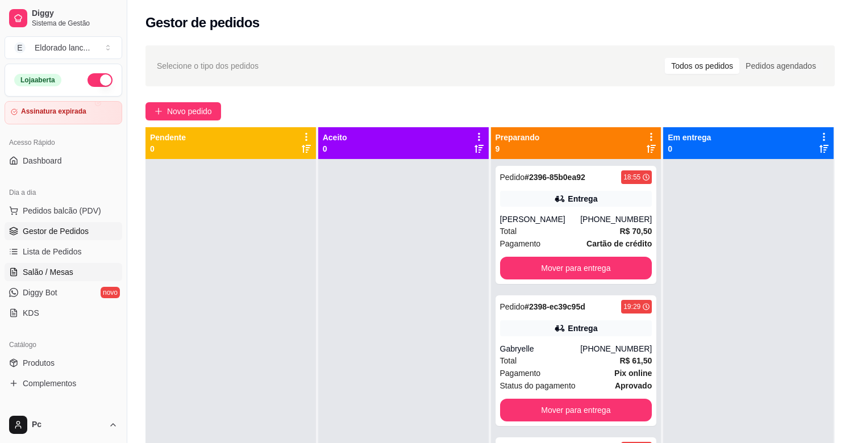
click at [47, 267] on span "Salão / Mesas" at bounding box center [48, 272] width 51 height 11
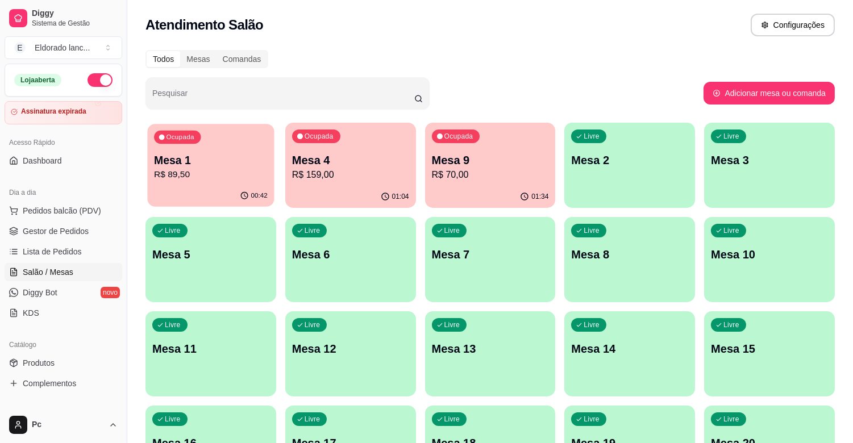
click at [225, 174] on p "R$ 89,50" at bounding box center [211, 174] width 114 height 13
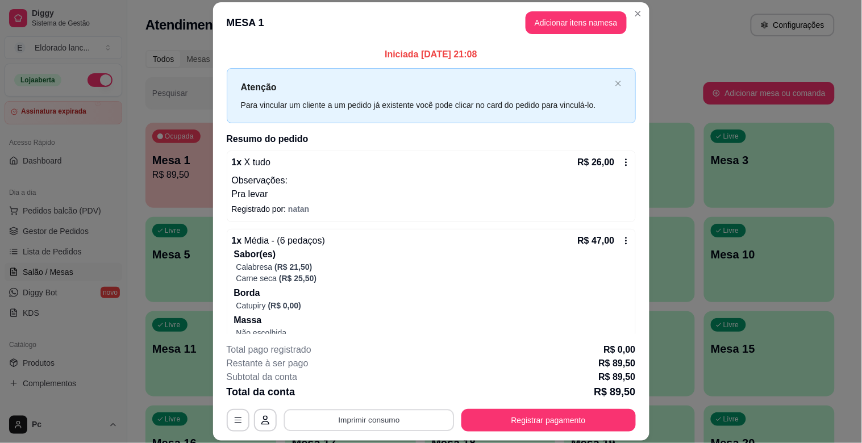
click at [383, 425] on button "Imprimir consumo" at bounding box center [369, 421] width 171 height 22
click at [378, 390] on button "IMPRESSORA" at bounding box center [368, 394] width 82 height 18
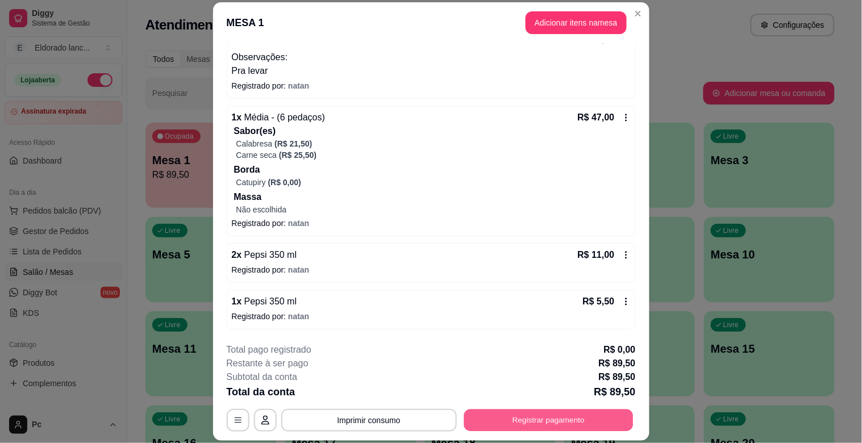
click at [560, 425] on button "Registrar pagamento" at bounding box center [548, 421] width 169 height 22
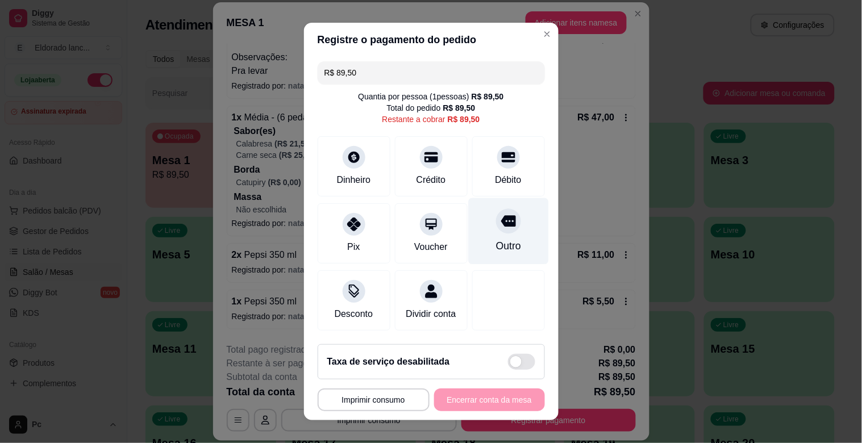
click at [501, 220] on icon at bounding box center [508, 221] width 15 height 11
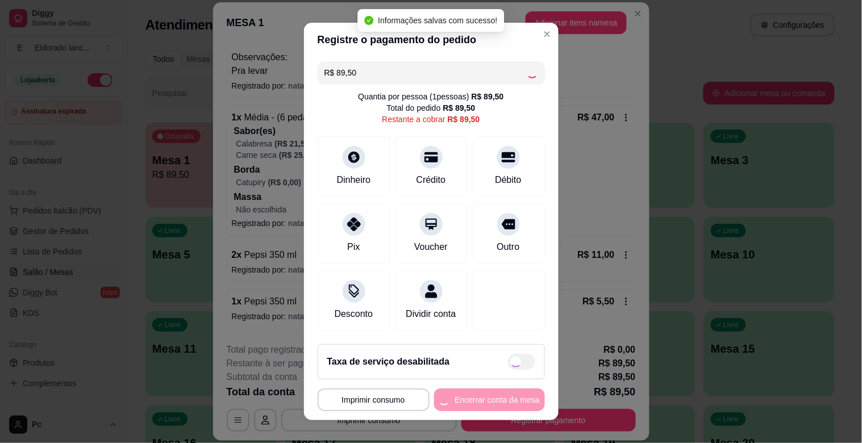
type input "R$ 0,00"
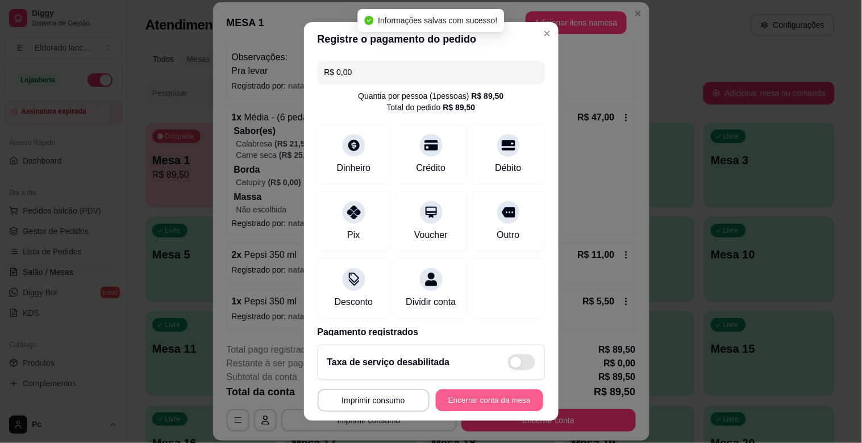
click at [493, 402] on button "Encerrar conta da mesa" at bounding box center [489, 401] width 107 height 22
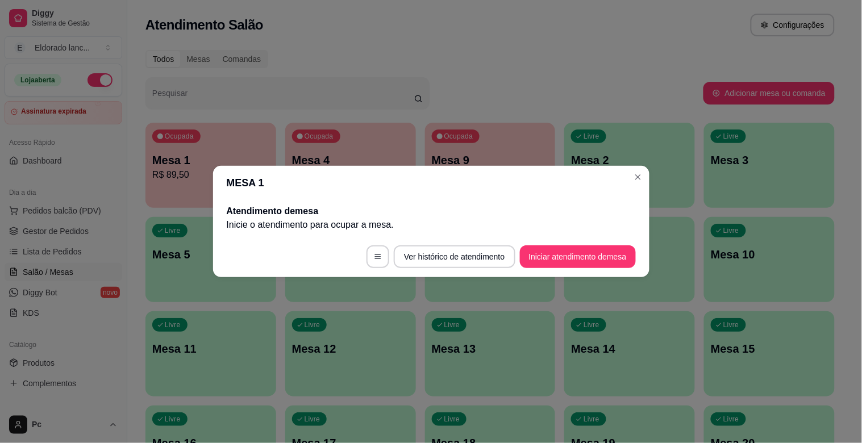
scroll to position [0, 0]
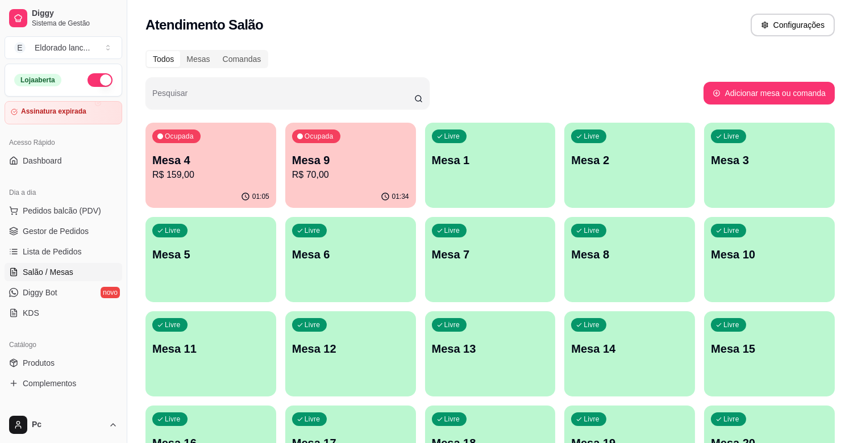
click at [250, 169] on p "R$ 159,00" at bounding box center [210, 175] width 117 height 14
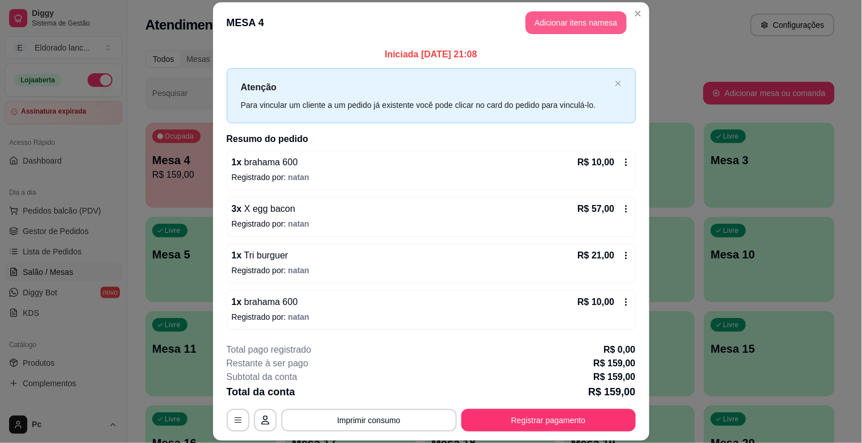
click at [592, 19] on button "Adicionar itens na mesa" at bounding box center [576, 22] width 101 height 23
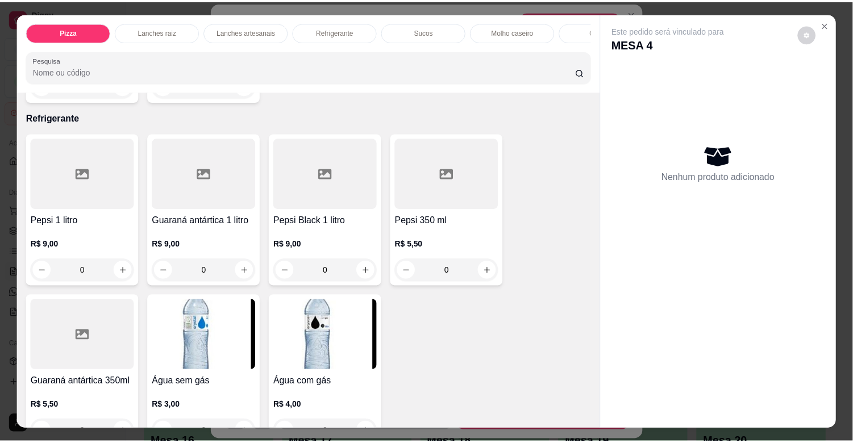
scroll to position [2065, 0]
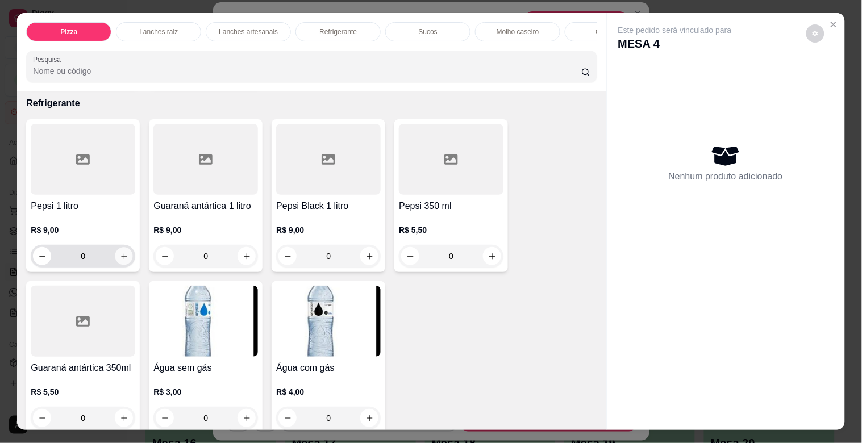
click at [126, 260] on button "increase-product-quantity" at bounding box center [124, 257] width 18 height 18
type input "1"
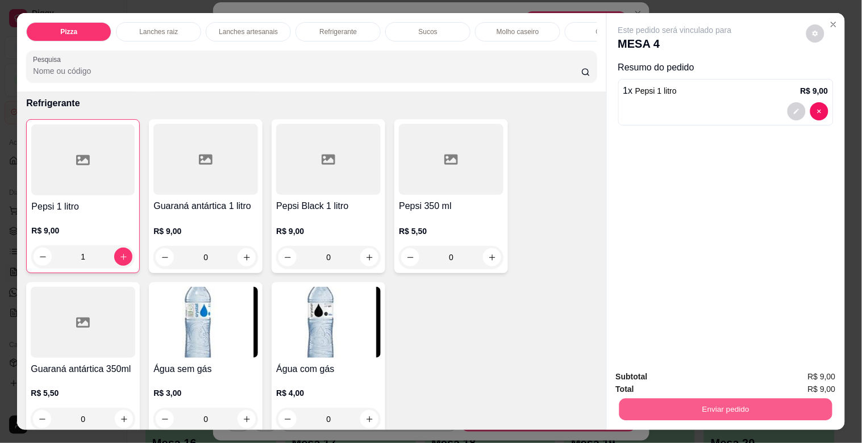
click at [641, 398] on button "Enviar pedido" at bounding box center [725, 409] width 213 height 22
click at [667, 369] on button "Não registrar e enviar pedido" at bounding box center [688, 377] width 118 height 22
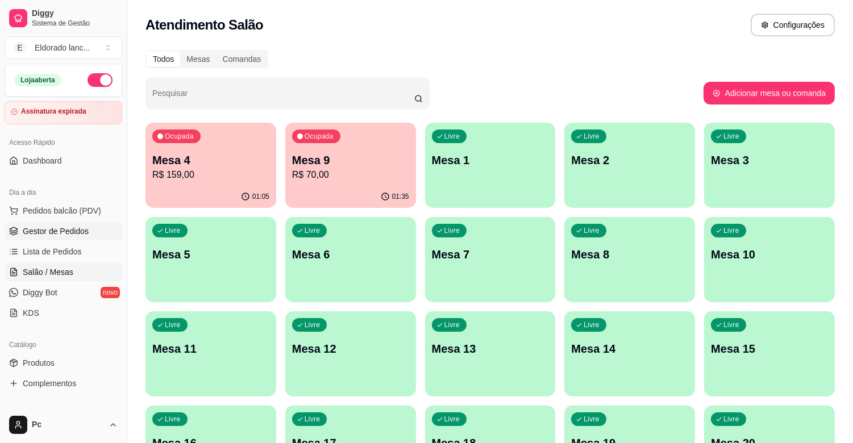
click at [73, 234] on span "Gestor de Pedidos" at bounding box center [56, 231] width 66 height 11
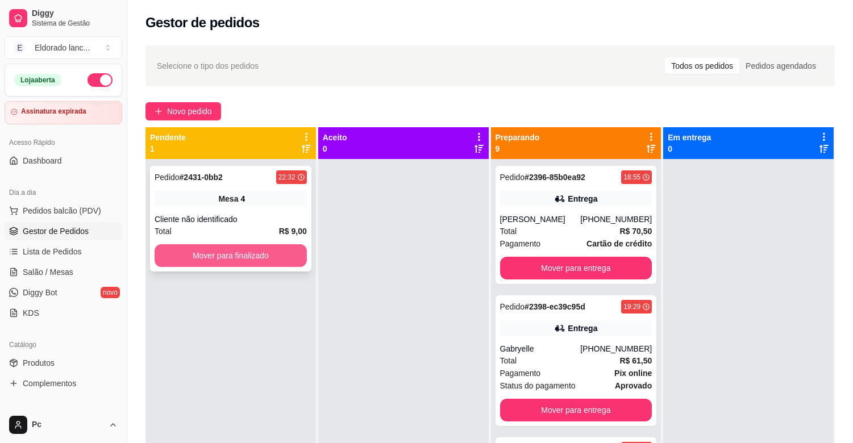
click at [260, 248] on button "Mover para finalizado" at bounding box center [231, 255] width 152 height 23
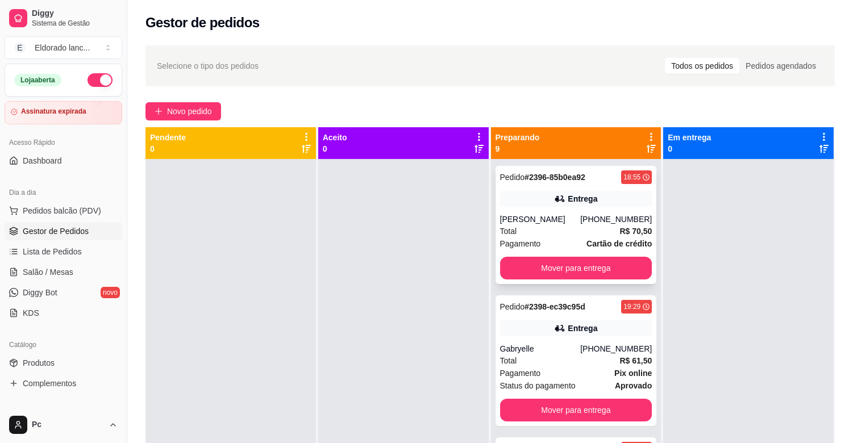
click at [589, 171] on div "Pedido # 2396-85b0ea92 18:55" at bounding box center [576, 178] width 152 height 14
click at [618, 256] on div "Pedido # 2396-85b0ea92 18:55 Entrega [PERSON_NAME] [PHONE_NUMBER] Total R$ 70,5…" at bounding box center [576, 225] width 161 height 118
click at [610, 265] on button "Mover para entrega" at bounding box center [576, 268] width 148 height 22
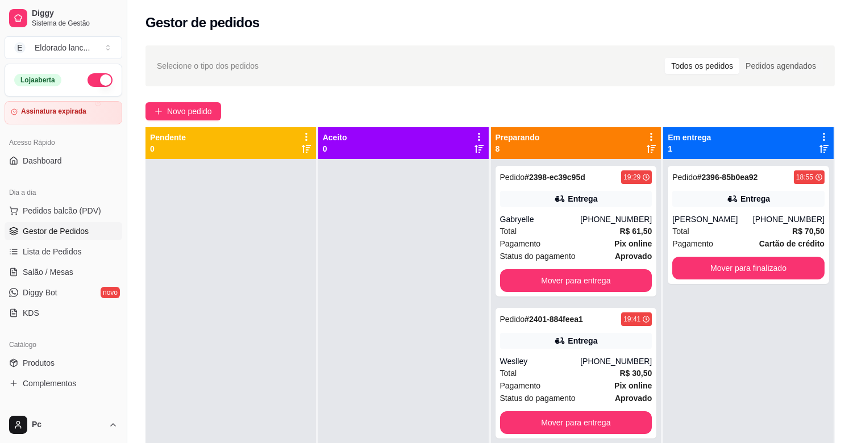
click at [610, 265] on div "Pedido # 2398-ec39c95d 19:29 Entrega Gabryelle [PHONE_NUMBER] Total R$ 61,50 Pa…" at bounding box center [576, 231] width 161 height 131
click at [609, 285] on button "Mover para entrega" at bounding box center [576, 280] width 152 height 23
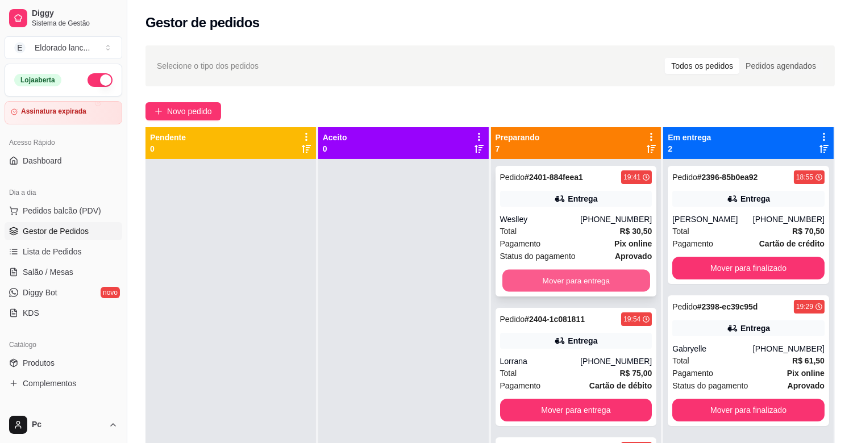
click at [585, 280] on button "Mover para entrega" at bounding box center [576, 281] width 148 height 22
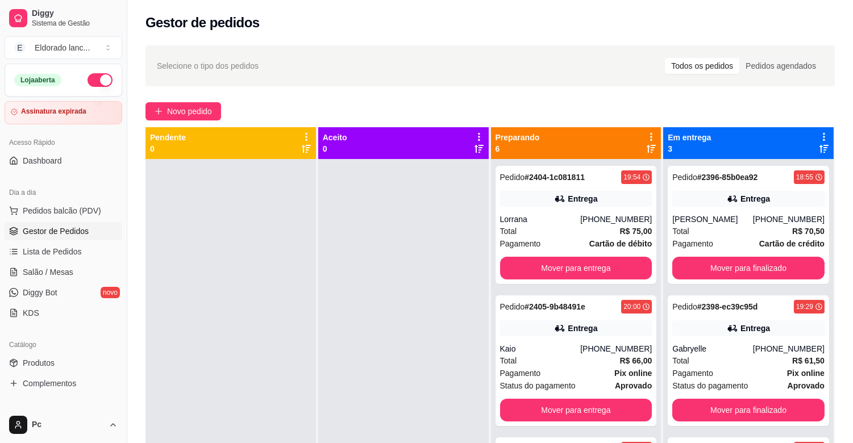
click at [599, 229] on div "Total R$ 75,00" at bounding box center [576, 231] width 152 height 13
click at [627, 269] on button "Mover para entrega" at bounding box center [576, 268] width 152 height 23
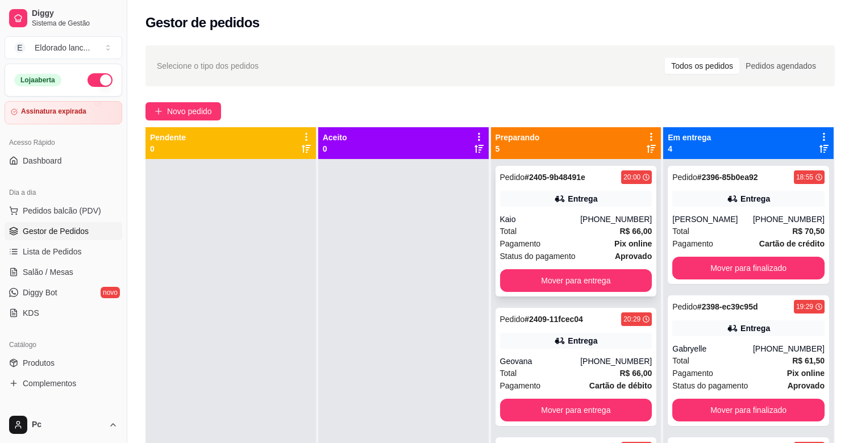
click at [539, 232] on div "Total R$ 66,00" at bounding box center [576, 231] width 152 height 13
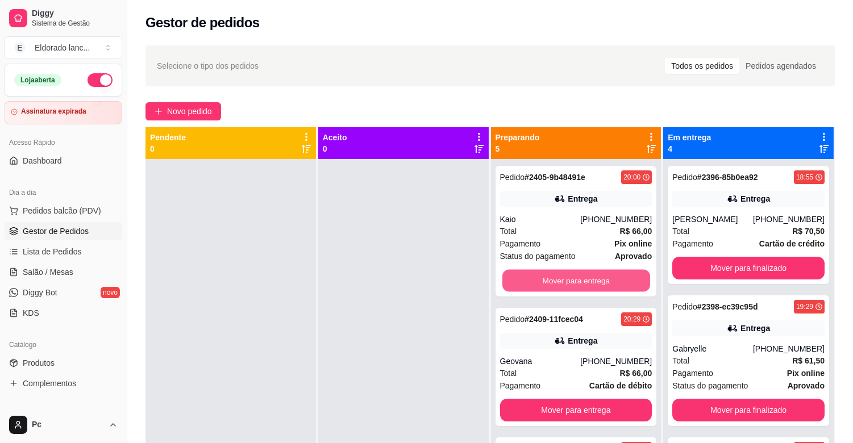
click at [605, 277] on button "Mover para entrega" at bounding box center [576, 281] width 148 height 22
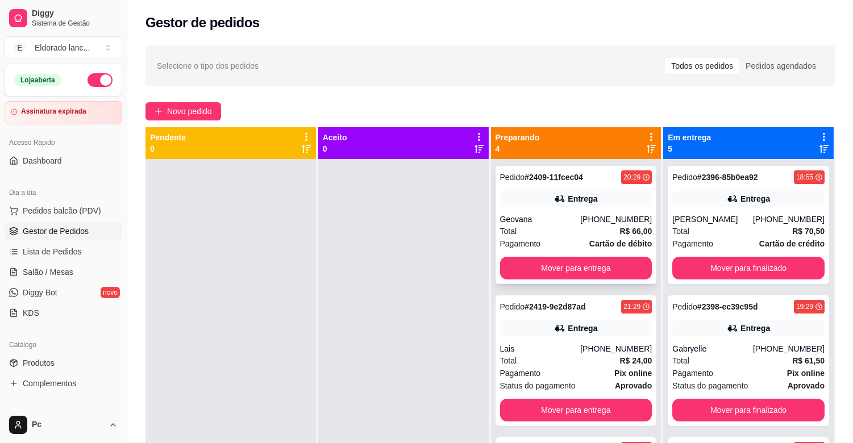
click at [601, 225] on div "[PHONE_NUMBER]" at bounding box center [616, 219] width 72 height 11
click at [618, 267] on button "Mover para entrega" at bounding box center [576, 268] width 148 height 22
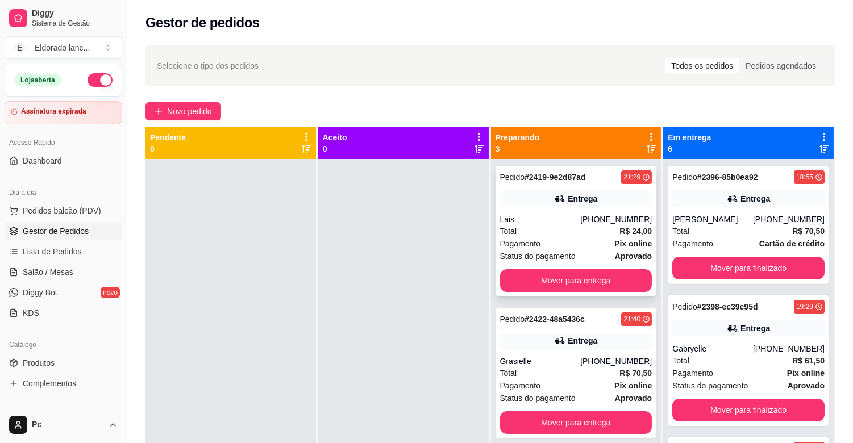
click at [620, 225] on span "R$ 24,00" at bounding box center [636, 231] width 32 height 13
click at [623, 285] on button "Mover para entrega" at bounding box center [576, 280] width 152 height 23
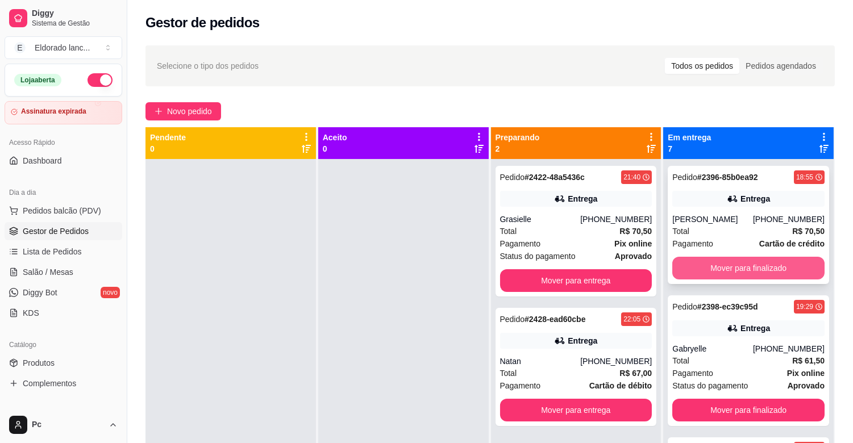
click at [750, 273] on button "Mover para finalizado" at bounding box center [748, 268] width 152 height 23
click at [750, 273] on div "Mover para finalizado" at bounding box center [748, 268] width 152 height 23
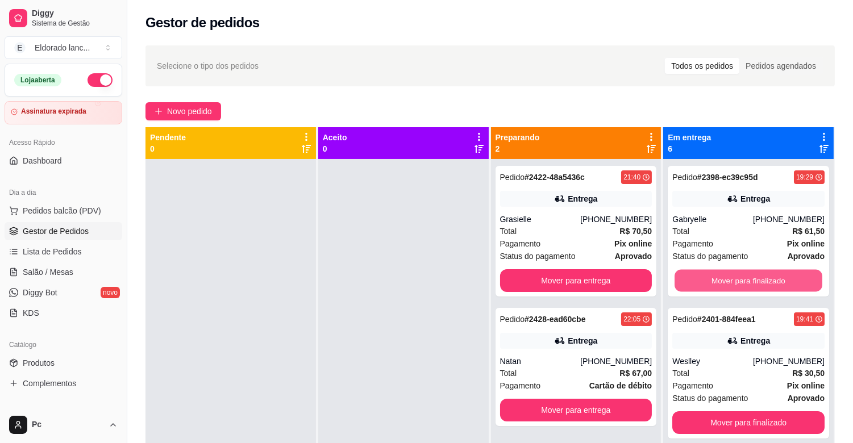
click at [750, 273] on button "Mover para finalizado" at bounding box center [749, 281] width 148 height 22
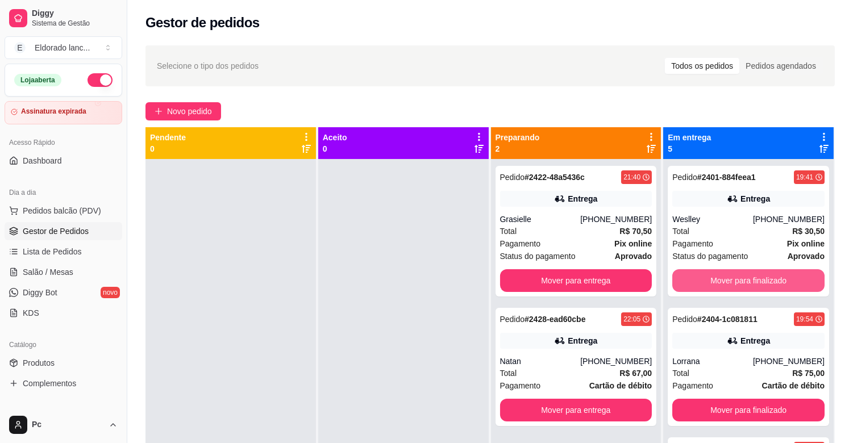
click at [750, 273] on button "Mover para finalizado" at bounding box center [748, 280] width 152 height 23
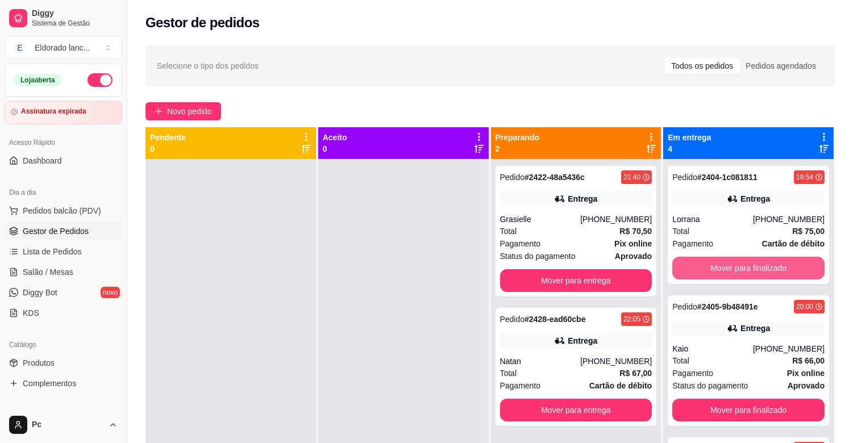
click at [750, 273] on button "Mover para finalizado" at bounding box center [748, 268] width 152 height 23
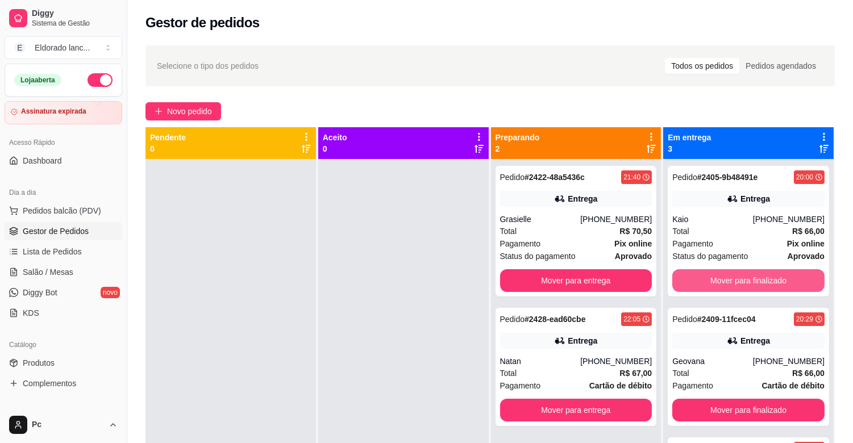
click at [750, 273] on button "Mover para finalizado" at bounding box center [748, 280] width 152 height 23
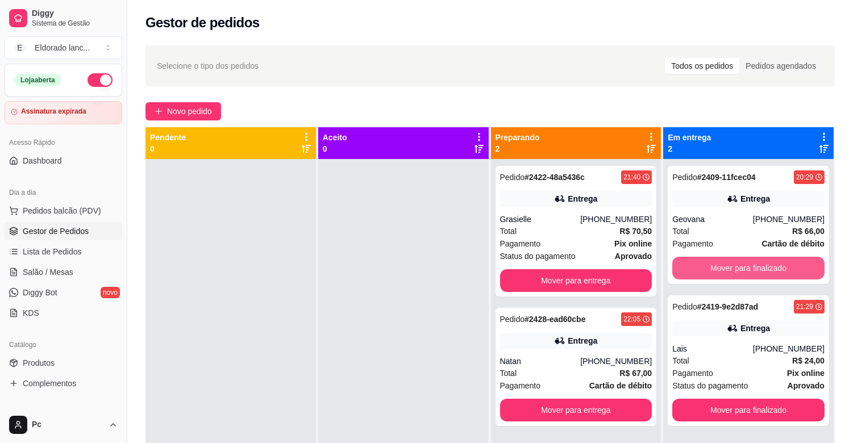
click at [750, 273] on button "Mover para finalizado" at bounding box center [748, 268] width 152 height 23
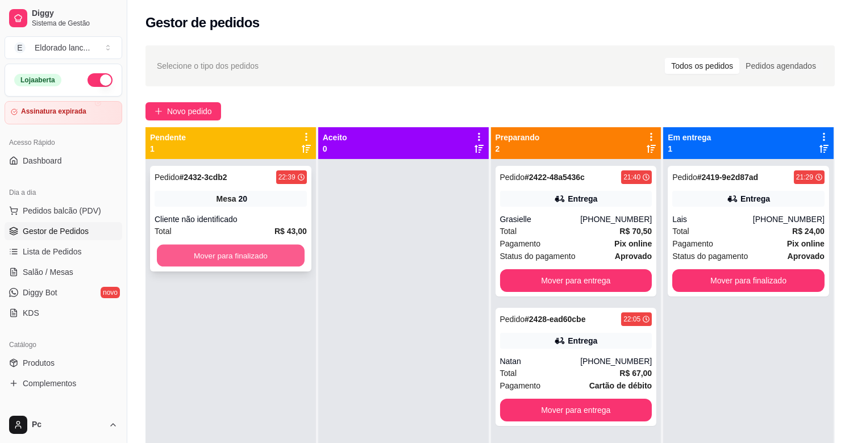
click at [246, 255] on button "Mover para finalizado" at bounding box center [231, 256] width 148 height 22
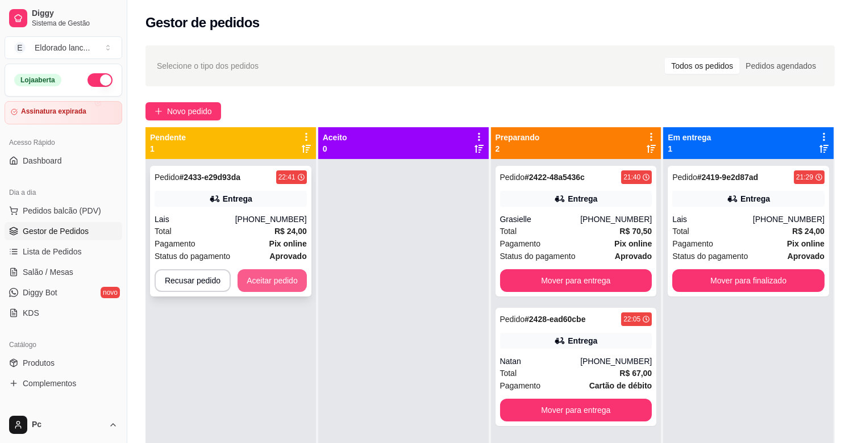
click at [252, 277] on button "Aceitar pedido" at bounding box center [272, 280] width 69 height 23
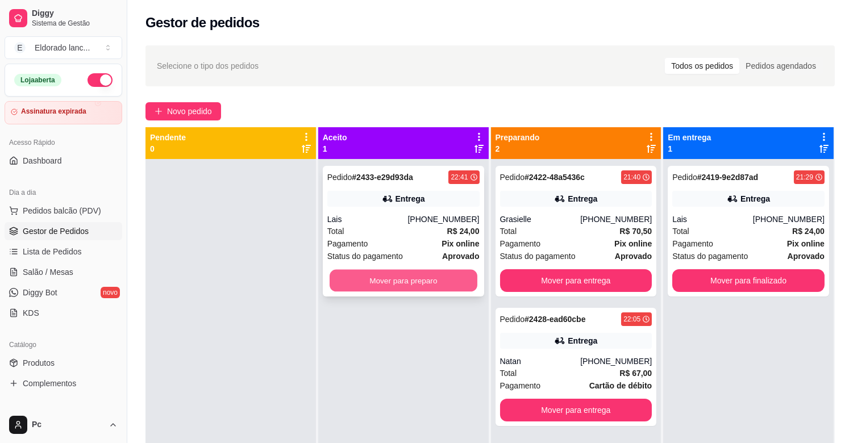
click at [340, 281] on button "Mover para preparo" at bounding box center [404, 281] width 148 height 22
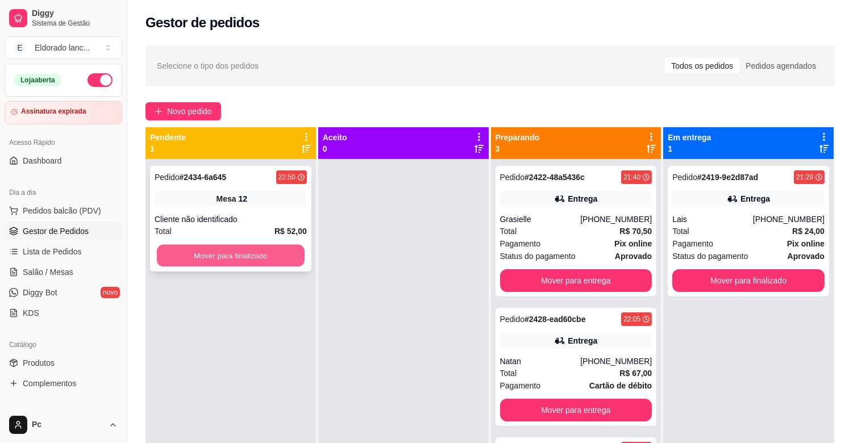
click at [275, 248] on button "Mover para finalizado" at bounding box center [231, 256] width 148 height 22
click at [293, 252] on button "Mover para finalizado" at bounding box center [231, 256] width 148 height 22
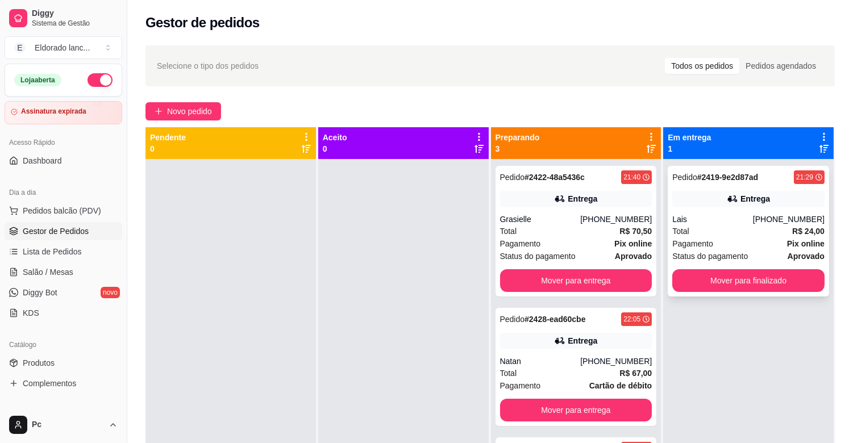
click at [692, 224] on div "Lais" at bounding box center [712, 219] width 81 height 11
click at [786, 281] on button "Mover para finalizado" at bounding box center [748, 280] width 152 height 23
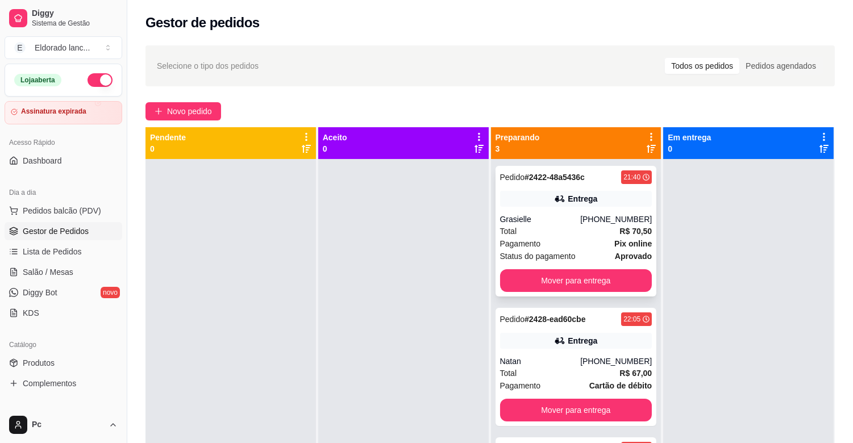
click at [548, 215] on div "Grasielle" at bounding box center [540, 219] width 81 height 11
click at [603, 293] on div "Pedido # 2422-48a5436c 21:40 Entrega Grasielle [PHONE_NUMBER] Total R$ 70,50 Pa…" at bounding box center [576, 231] width 161 height 131
click at [617, 276] on button "Mover para entrega" at bounding box center [576, 281] width 148 height 22
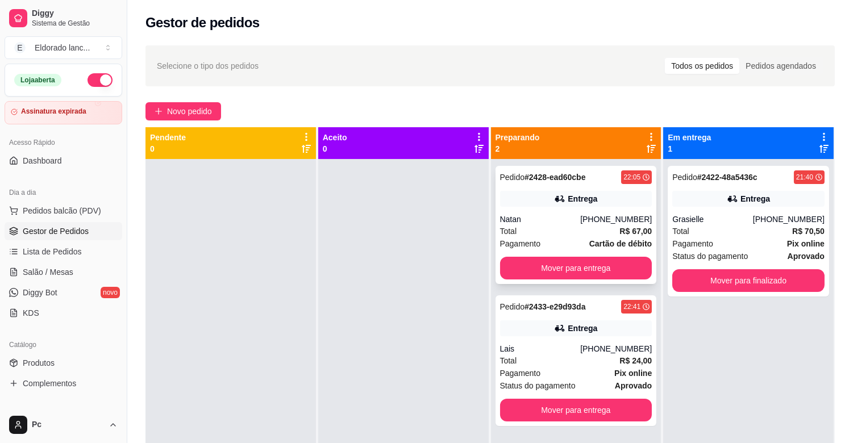
click at [571, 202] on div "Entrega" at bounding box center [583, 198] width 30 height 11
click at [600, 276] on button "Mover para entrega" at bounding box center [576, 268] width 148 height 22
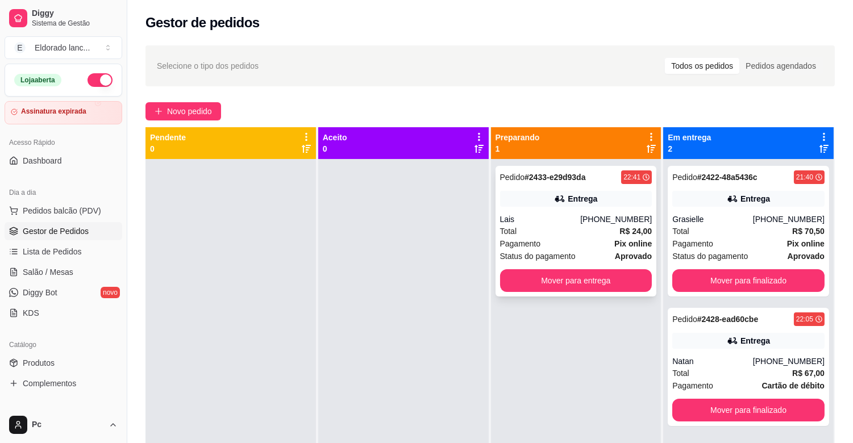
click at [589, 236] on div "Total R$ 24,00" at bounding box center [576, 231] width 152 height 13
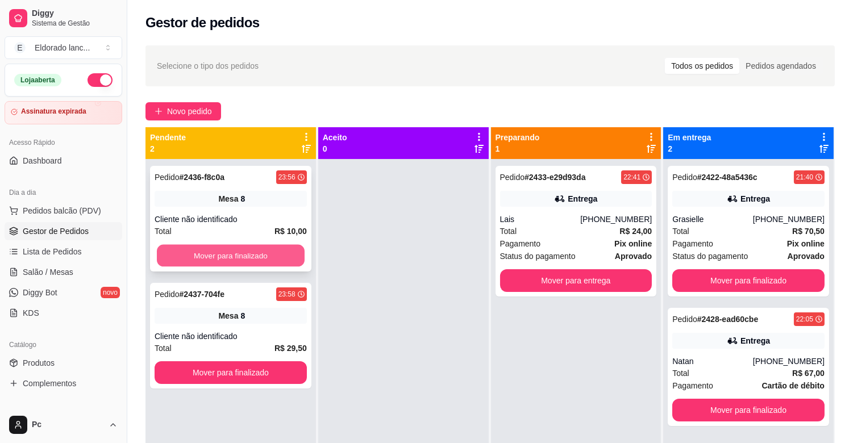
click at [161, 250] on button "Mover para finalizado" at bounding box center [231, 256] width 148 height 22
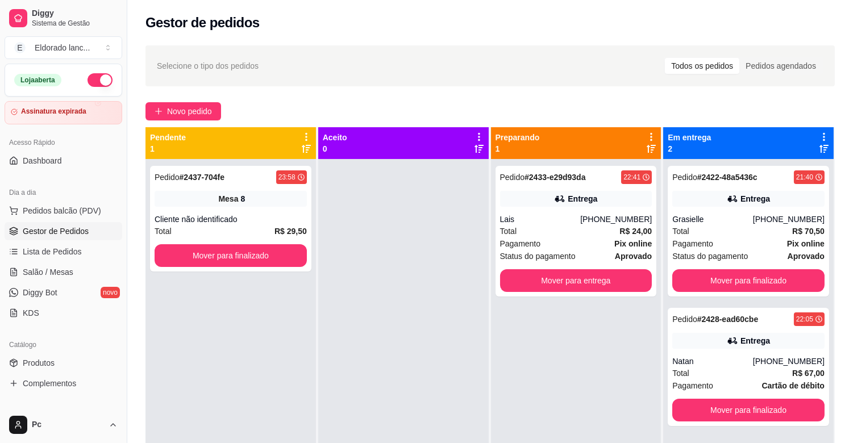
click at [243, 368] on div "Pedido # 2437-704fe 23:58 Mesa 8 Cliente não identificado Total R$ 29,50 Mover …" at bounding box center [231, 380] width 171 height 443
click at [221, 257] on button "Mover para finalizado" at bounding box center [231, 256] width 148 height 22
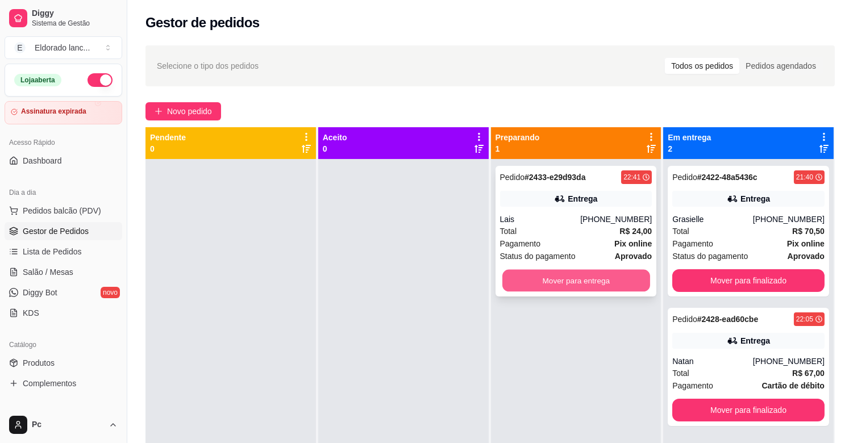
click at [524, 274] on button "Mover para entrega" at bounding box center [576, 281] width 148 height 22
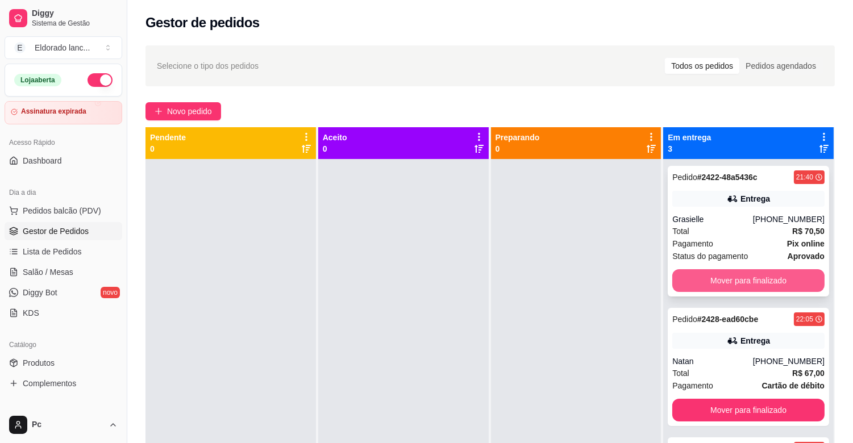
click at [700, 277] on button "Mover para finalizado" at bounding box center [748, 280] width 152 height 23
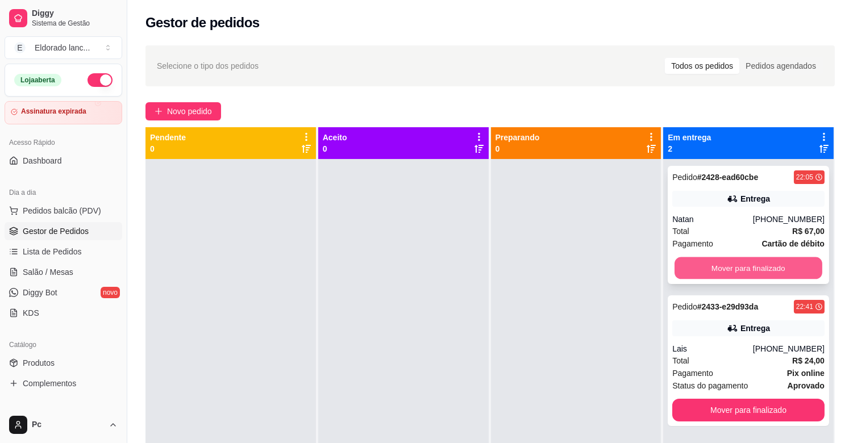
click at [700, 267] on button "Mover para finalizado" at bounding box center [749, 268] width 148 height 22
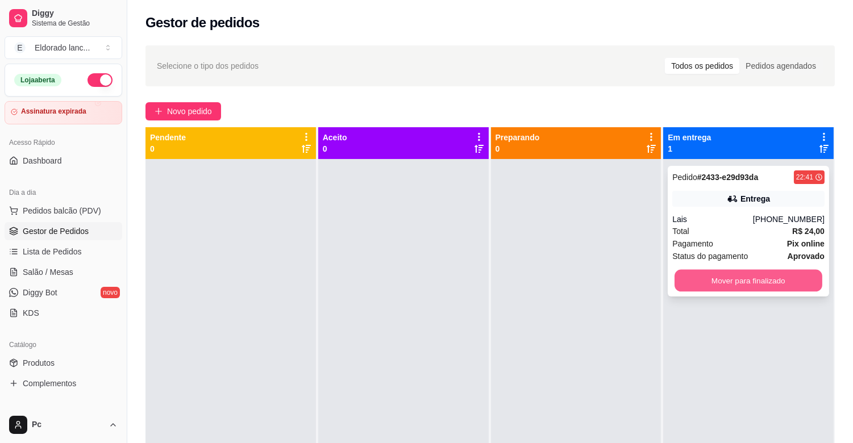
click at [704, 279] on button "Mover para finalizado" at bounding box center [749, 281] width 148 height 22
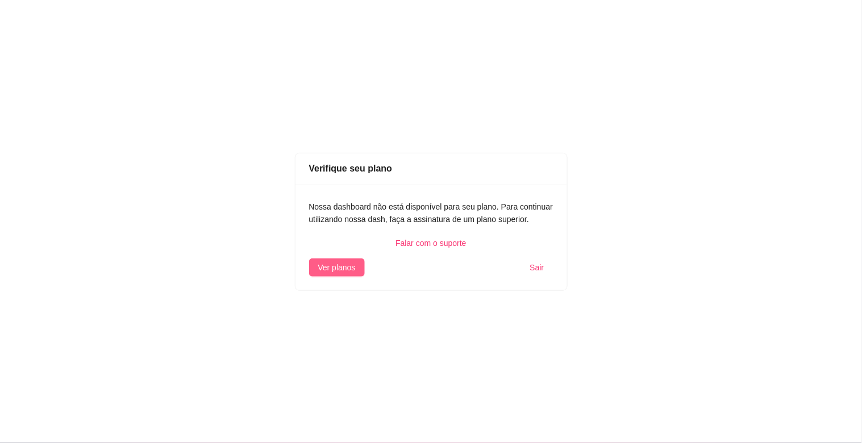
click at [331, 269] on span "Ver planos" at bounding box center [337, 267] width 38 height 13
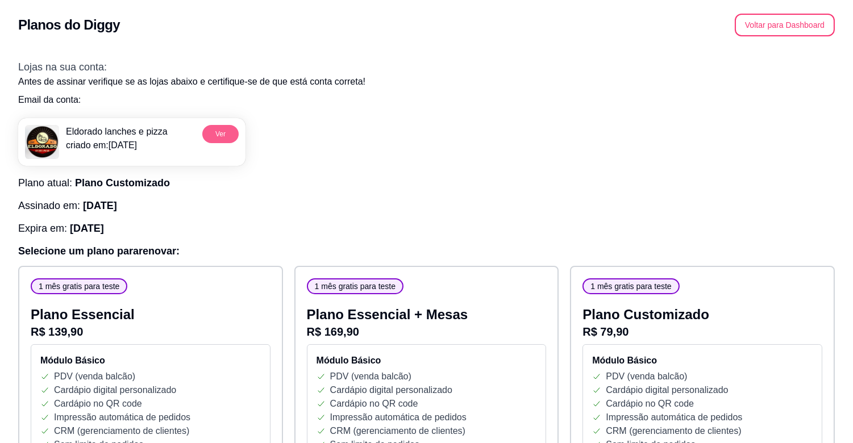
click at [211, 129] on button "Ver" at bounding box center [220, 134] width 36 height 18
click at [799, 14] on div "Voltar para Dashboard" at bounding box center [785, 25] width 100 height 23
click at [793, 26] on button "Voltar para Dashboard" at bounding box center [785, 25] width 97 height 22
